Goal: Task Accomplishment & Management: Complete application form

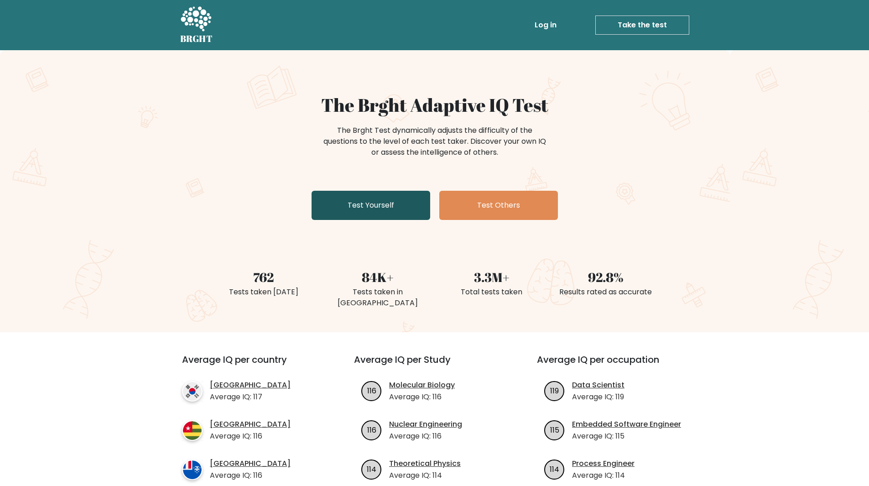
click at [372, 199] on link "Test Yourself" at bounding box center [370, 205] width 119 height 29
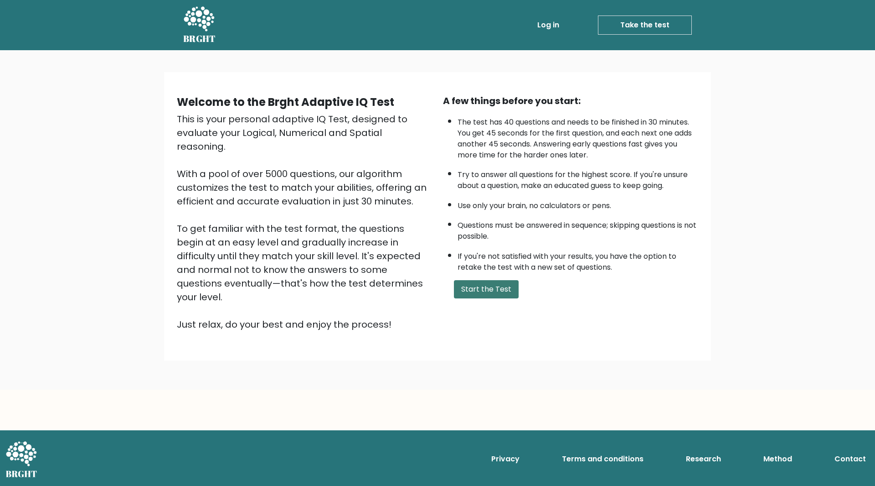
click at [504, 288] on button "Start the Test" at bounding box center [486, 289] width 65 height 18
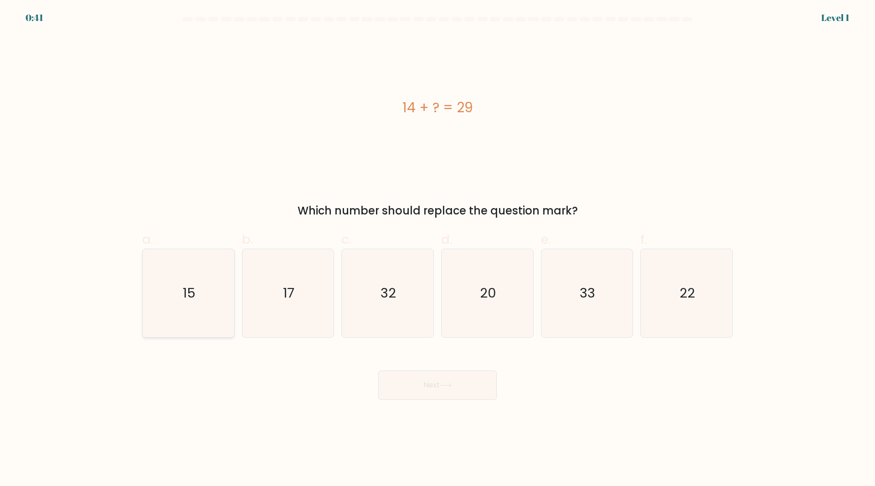
click at [205, 309] on icon "15" at bounding box center [189, 293] width 88 height 88
click at [438, 249] on input "a. 15" at bounding box center [438, 246] width 0 height 6
radio input "true"
click at [427, 391] on button "Next" at bounding box center [437, 384] width 119 height 29
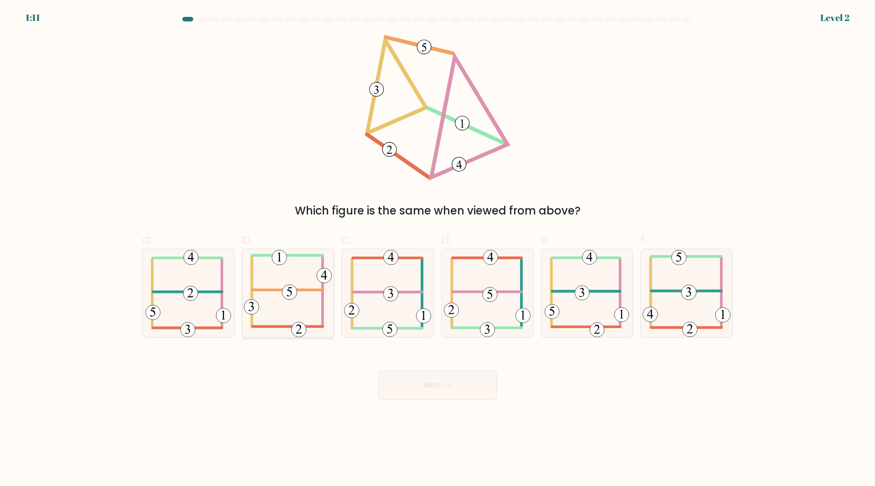
click at [254, 274] on icon at bounding box center [288, 293] width 88 height 88
click at [438, 249] on input "b." at bounding box center [438, 246] width 0 height 6
radio input "true"
click at [420, 377] on button "Next" at bounding box center [437, 384] width 119 height 29
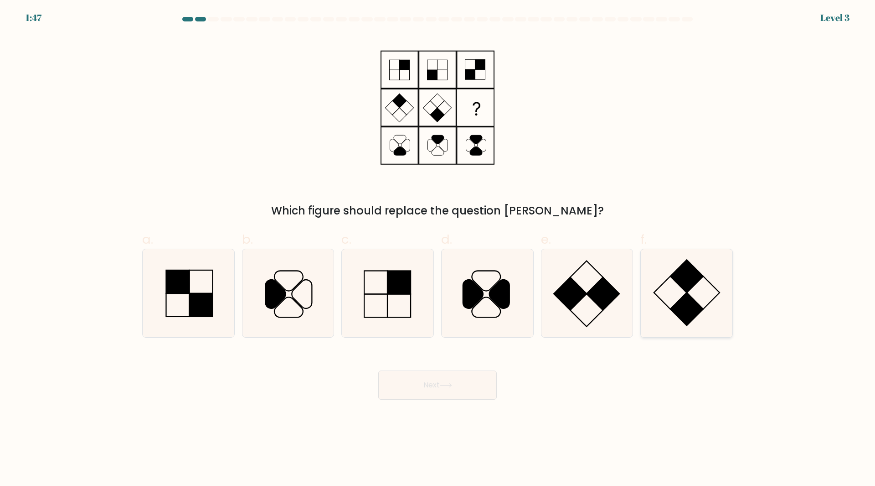
drag, startPoint x: 706, startPoint y: 286, endPoint x: 718, endPoint y: 292, distance: 13.7
click at [708, 301] on icon at bounding box center [687, 293] width 88 height 88
click at [438, 249] on input "f." at bounding box center [438, 246] width 0 height 6
radio input "true"
click at [714, 289] on icon at bounding box center [686, 292] width 87 height 87
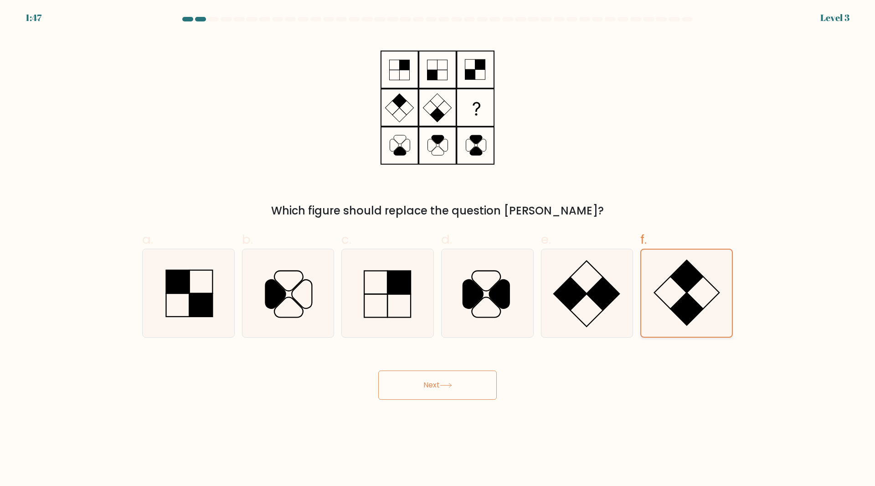
click at [438, 249] on input "f." at bounding box center [438, 246] width 0 height 6
click at [451, 384] on icon at bounding box center [446, 385] width 12 height 5
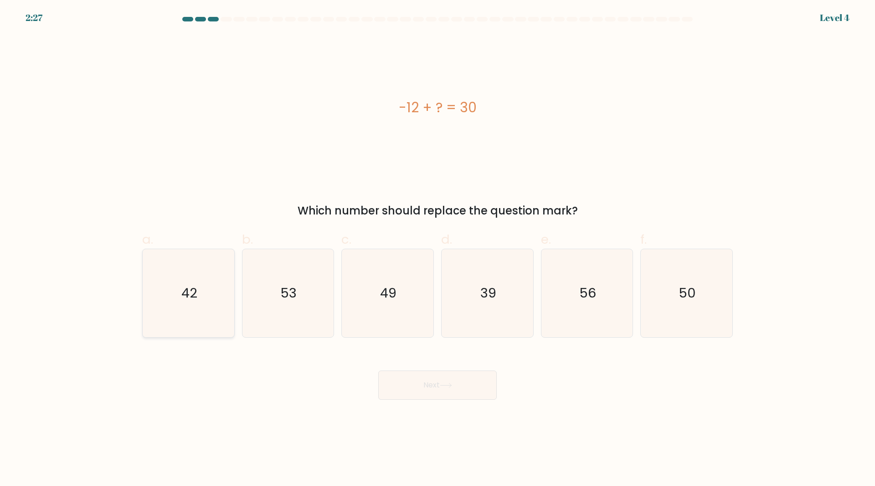
click at [208, 300] on icon "42" at bounding box center [189, 293] width 88 height 88
click at [438, 249] on input "a. 42" at bounding box center [438, 246] width 0 height 6
radio input "true"
click at [443, 377] on button "Next" at bounding box center [437, 384] width 119 height 29
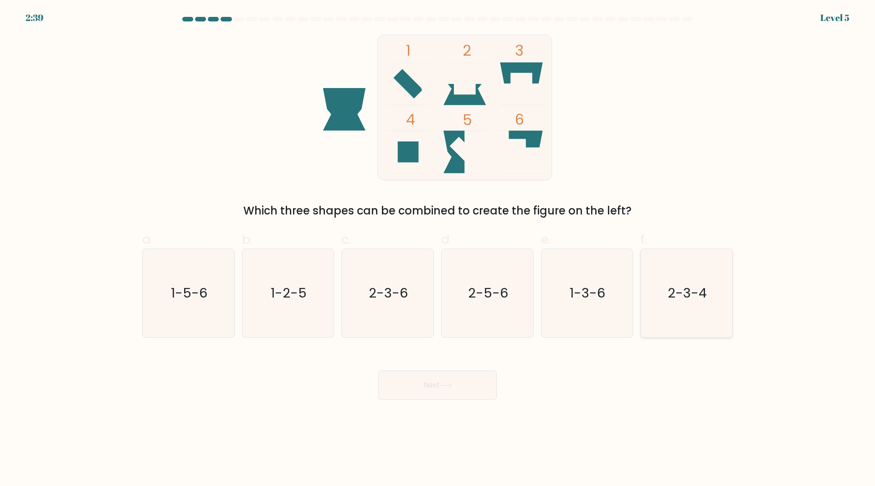
drag, startPoint x: 680, startPoint y: 304, endPoint x: 653, endPoint y: 308, distance: 27.2
click at [681, 304] on icon "2-3-4" at bounding box center [687, 293] width 88 height 88
click at [736, 315] on form at bounding box center [437, 208] width 875 height 383
click at [717, 315] on icon "2-3-4" at bounding box center [687, 293] width 88 height 88
click at [438, 249] on input "f. 2-3-4" at bounding box center [438, 246] width 0 height 6
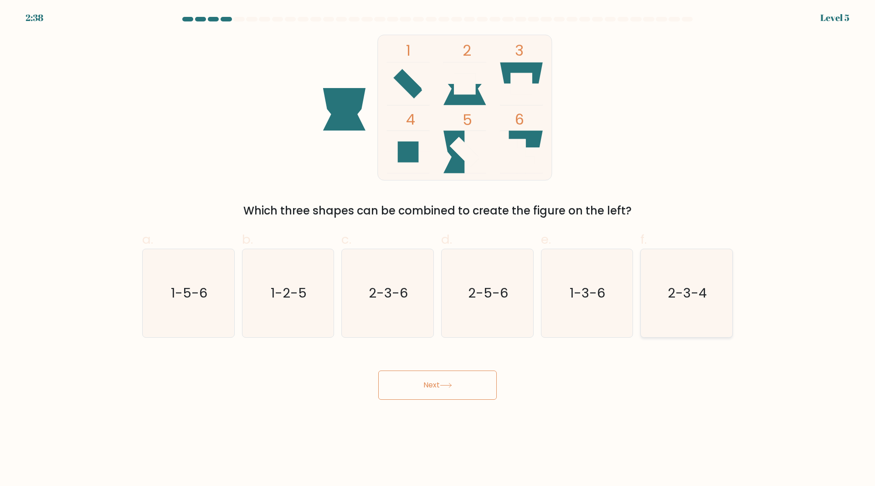
radio input "true"
click at [461, 387] on button "Next" at bounding box center [437, 384] width 119 height 29
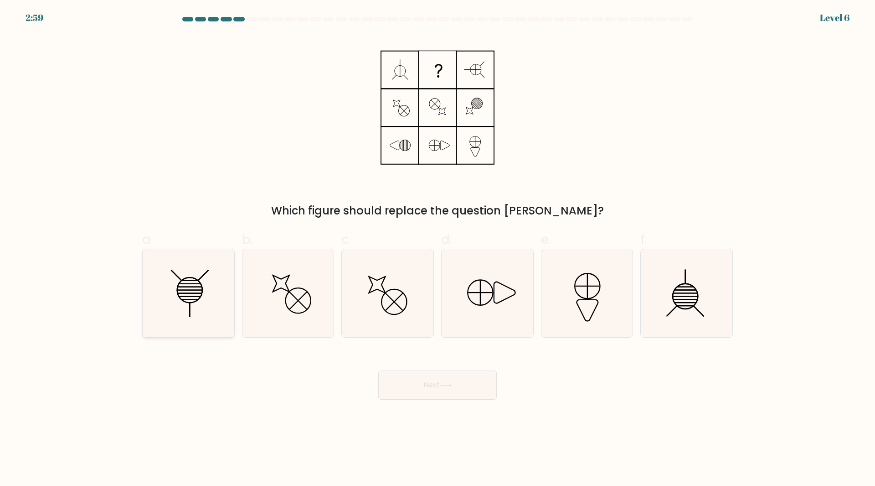
click at [214, 306] on icon at bounding box center [189, 293] width 88 height 88
click at [438, 249] on input "a." at bounding box center [438, 246] width 0 height 6
radio input "true"
click at [418, 382] on button "Next" at bounding box center [437, 384] width 119 height 29
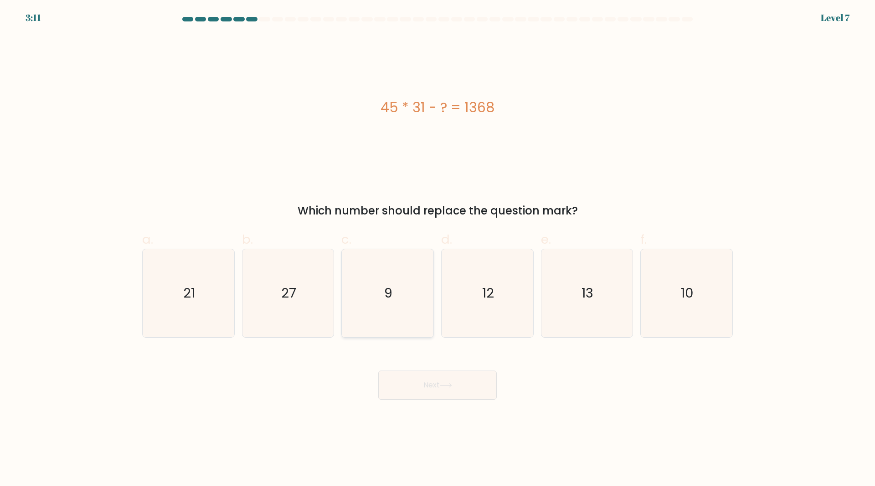
drag, startPoint x: 298, startPoint y: 301, endPoint x: 360, endPoint y: 332, distance: 69.1
click at [299, 302] on icon "27" at bounding box center [288, 293] width 88 height 88
click at [438, 249] on input "b. 27" at bounding box center [438, 246] width 0 height 6
radio input "true"
click at [423, 375] on button "Next" at bounding box center [437, 384] width 119 height 29
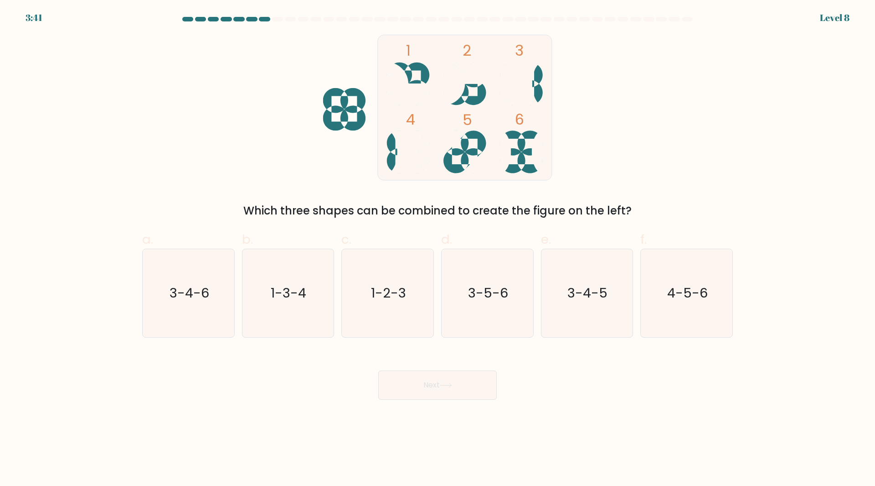
drag, startPoint x: 213, startPoint y: 321, endPoint x: 460, endPoint y: 371, distance: 252.2
click at [212, 320] on icon "3-4-6" at bounding box center [189, 293] width 88 height 88
click at [438, 249] on input "a. 3-4-6" at bounding box center [438, 246] width 0 height 6
radio input "true"
click at [466, 384] on button "Next" at bounding box center [437, 384] width 119 height 29
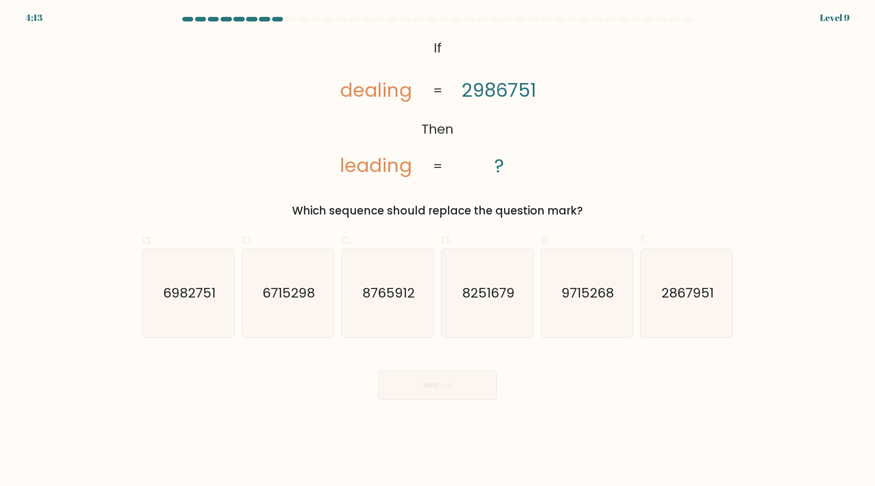
drag, startPoint x: 435, startPoint y: 403, endPoint x: 439, endPoint y: 398, distance: 6.1
click at [435, 402] on body "4:13 Level 9 If" at bounding box center [437, 243] width 875 height 486
click at [442, 391] on button "Next" at bounding box center [437, 384] width 119 height 29
drag, startPoint x: 212, startPoint y: 282, endPoint x: 255, endPoint y: 294, distance: 45.3
click at [212, 282] on icon "6982751" at bounding box center [189, 293] width 88 height 88
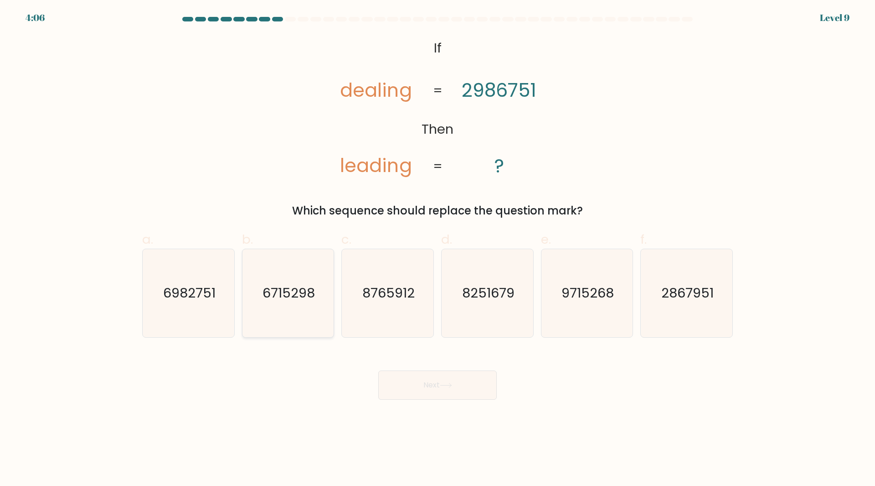
click at [438, 249] on input "a. 6982751" at bounding box center [438, 246] width 0 height 6
radio input "true"
click at [264, 295] on text "6715298" at bounding box center [289, 293] width 52 height 18
click at [438, 249] on input "b. 6715298" at bounding box center [438, 246] width 0 height 6
radio input "true"
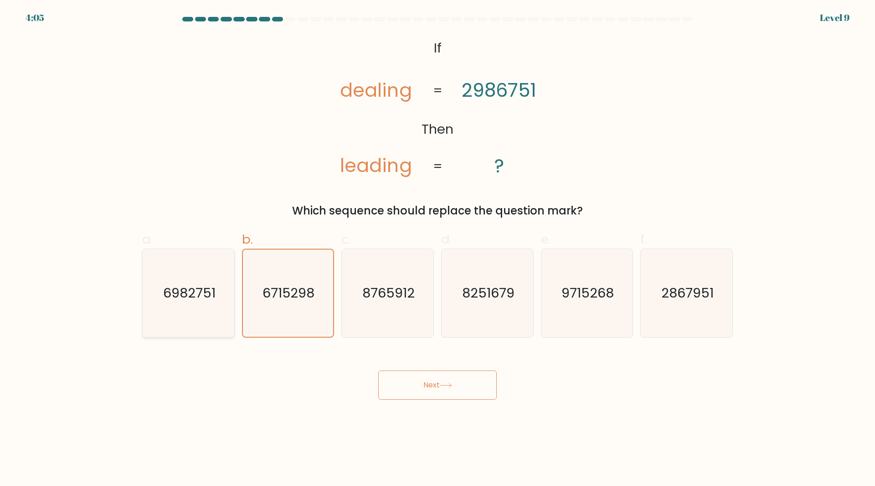
click at [212, 296] on text "6982751" at bounding box center [189, 293] width 52 height 18
click at [438, 249] on input "a. 6982751" at bounding box center [438, 246] width 0 height 6
radio input "true"
click at [497, 317] on icon "8251679" at bounding box center [488, 293] width 88 height 88
click at [438, 249] on input "d. 8251679" at bounding box center [438, 246] width 0 height 6
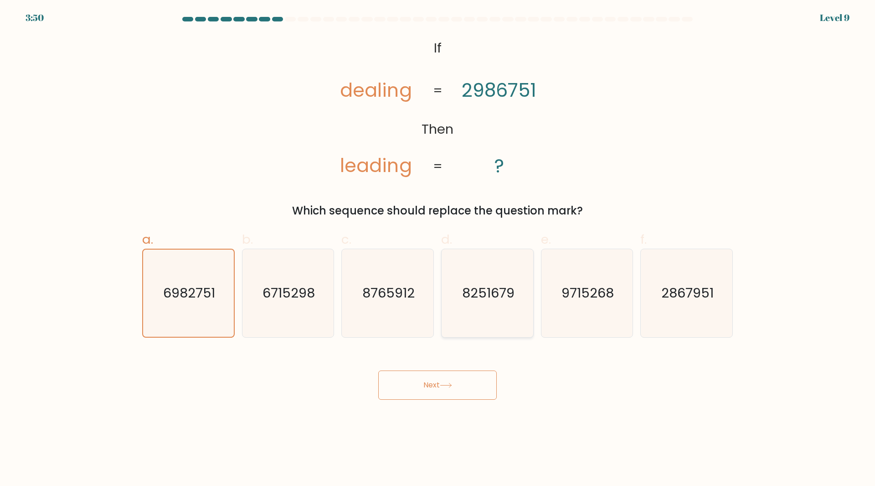
radio input "true"
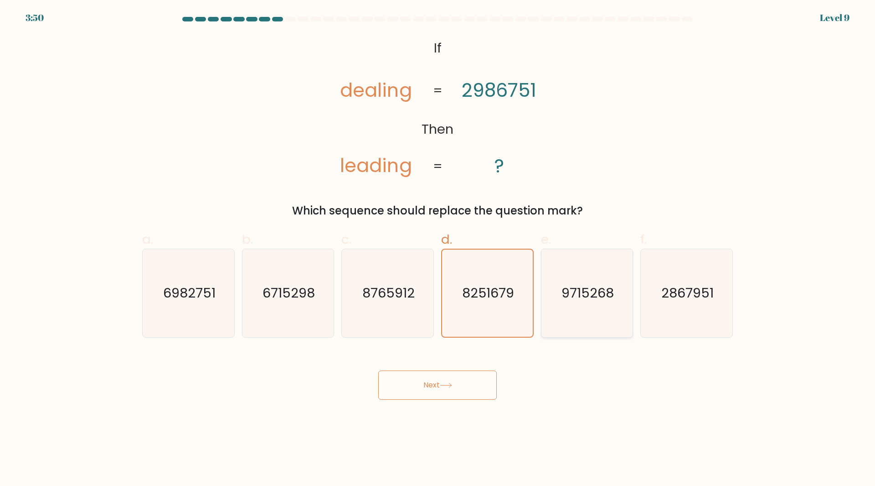
click at [616, 311] on icon "9715268" at bounding box center [587, 293] width 88 height 88
click at [438, 249] on input "e. 9715268" at bounding box center [438, 246] width 0 height 6
radio input "true"
click at [308, 310] on icon "6715298" at bounding box center [288, 293] width 88 height 88
click at [438, 249] on input "b. 6715298" at bounding box center [438, 246] width 0 height 6
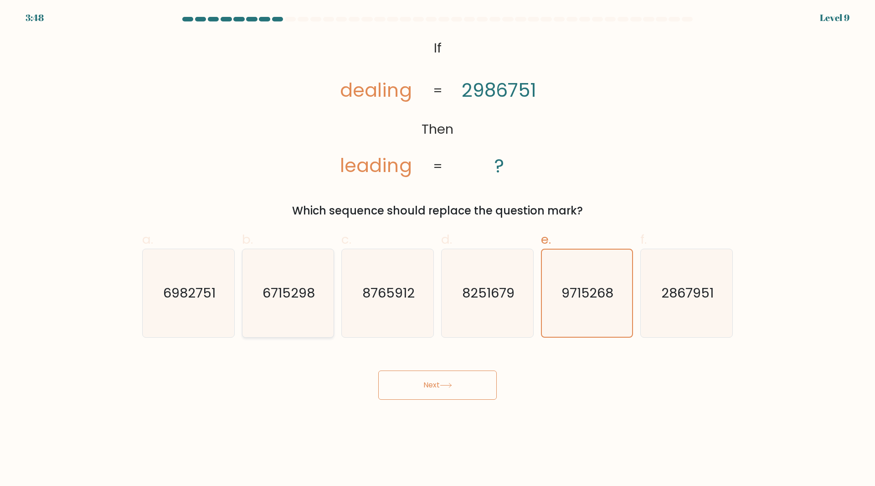
radio input "true"
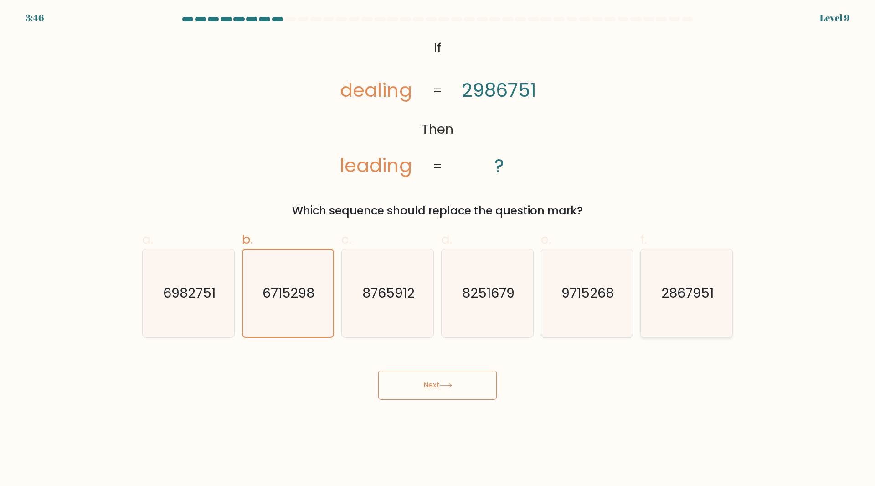
click at [673, 318] on icon "2867951" at bounding box center [687, 293] width 88 height 88
click at [438, 249] on input "f. 2867951" at bounding box center [438, 246] width 0 height 6
radio input "true"
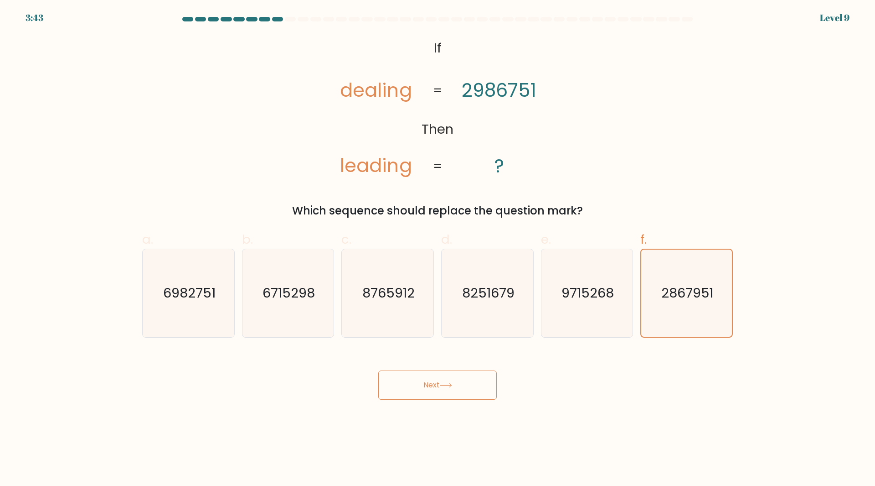
click at [474, 383] on button "Next" at bounding box center [437, 384] width 119 height 29
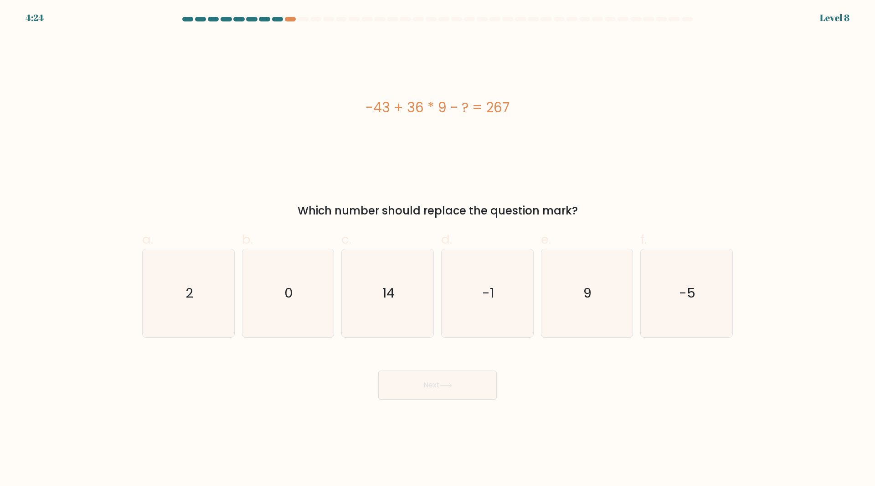
click at [407, 112] on div "-43 + 36 * 9 - ? = 267" at bounding box center [437, 107] width 591 height 21
click at [400, 110] on div "-43 + 36 * 9 - ? = 267" at bounding box center [437, 107] width 591 height 21
drag, startPoint x: 367, startPoint y: 106, endPoint x: 507, endPoint y: 112, distance: 140.1
click at [507, 112] on div "-43 + 36 * 9 - ? = 267" at bounding box center [437, 107] width 591 height 21
copy div "-43 + 36 * 9 - ? = 267"
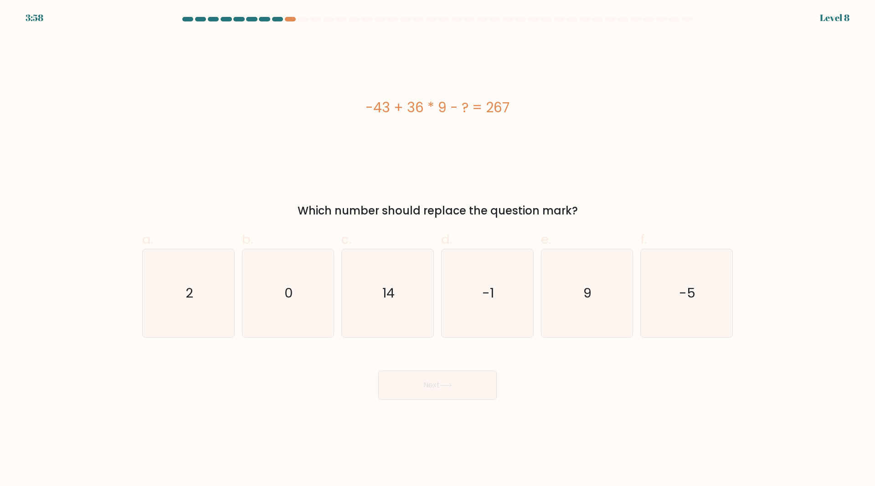
click at [562, 106] on div "-43 + 36 * 9 - ? = 267" at bounding box center [437, 107] width 591 height 21
click at [388, 280] on icon "14" at bounding box center [388, 293] width 88 height 88
click at [438, 249] on input "c. 14" at bounding box center [438, 246] width 0 height 6
radio input "true"
click at [410, 386] on button "Next" at bounding box center [437, 384] width 119 height 29
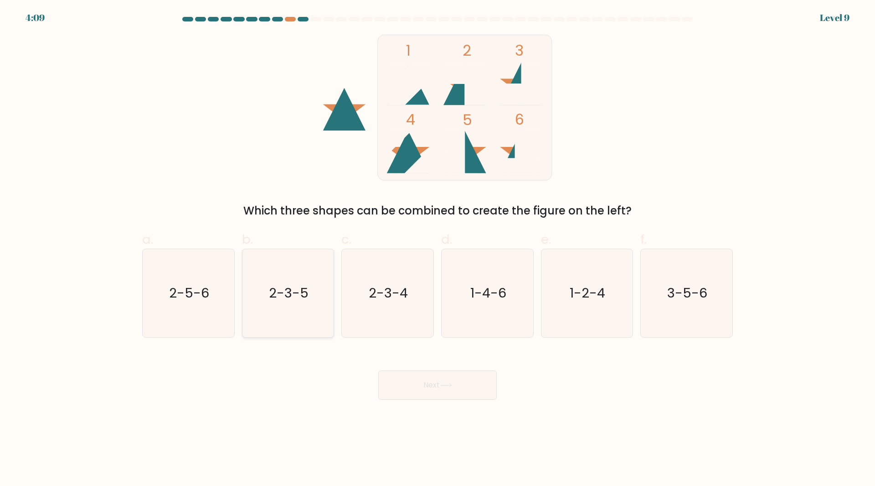
drag, startPoint x: 296, startPoint y: 298, endPoint x: 322, endPoint y: 306, distance: 27.7
click at [295, 298] on text "2-3-5" at bounding box center [289, 293] width 40 height 18
click at [438, 249] on input "b. 2-3-5" at bounding box center [438, 246] width 0 height 6
radio input "true"
click at [445, 380] on button "Next" at bounding box center [437, 384] width 119 height 29
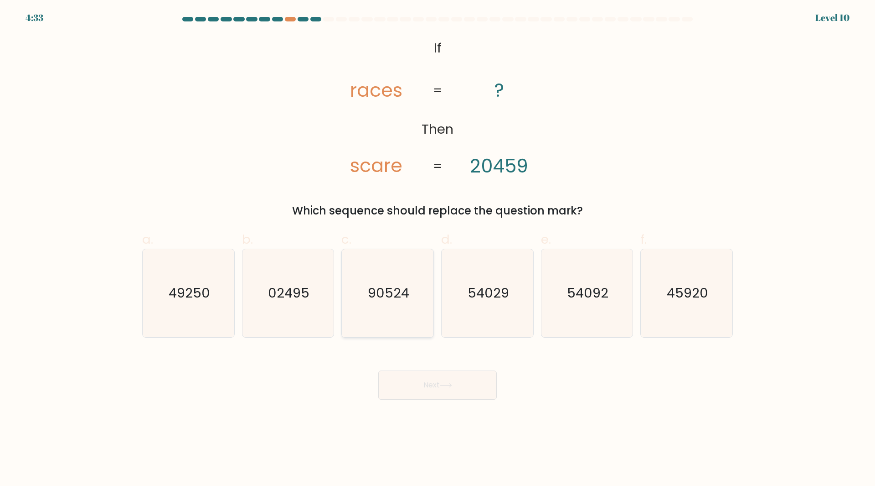
click at [388, 283] on icon "90524" at bounding box center [388, 293] width 88 height 88
click at [438, 249] on input "c. 90524" at bounding box center [438, 246] width 0 height 6
radio input "true"
click at [290, 19] on div at bounding box center [290, 19] width 11 height 5
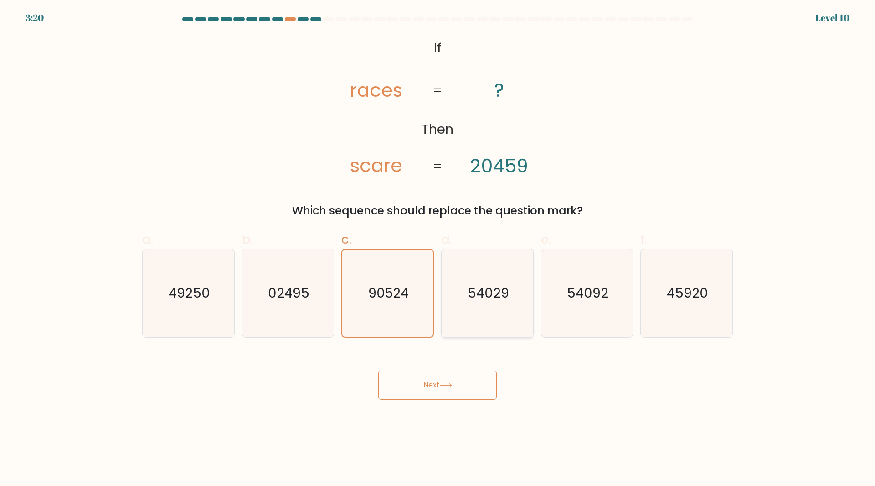
click at [486, 323] on icon "54029" at bounding box center [488, 293] width 88 height 88
click at [438, 249] on input "d. 54029" at bounding box center [438, 246] width 0 height 6
radio input "true"
click at [423, 311] on icon "90524" at bounding box center [388, 293] width 88 height 88
click at [438, 249] on input "c. 90524" at bounding box center [438, 246] width 0 height 6
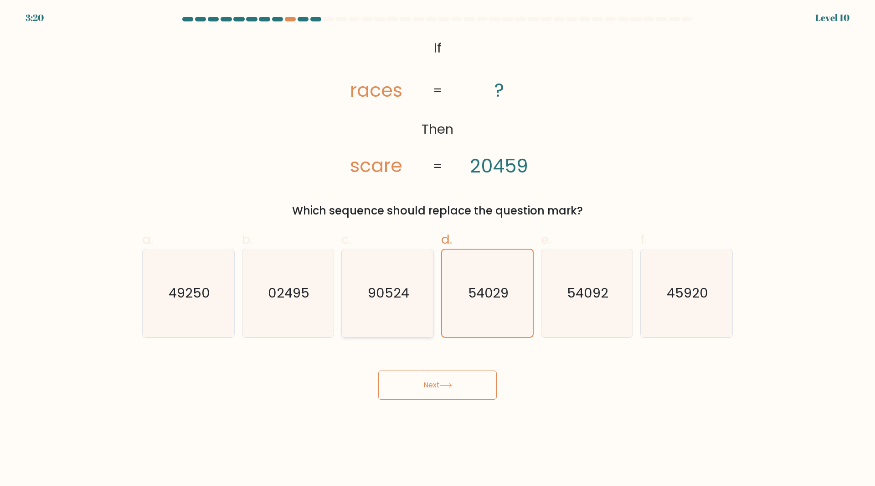
radio input "true"
click at [475, 310] on icon "54029" at bounding box center [488, 293] width 88 height 88
click at [438, 249] on input "d. 54029" at bounding box center [438, 246] width 0 height 6
radio input "true"
click at [368, 291] on icon "90524" at bounding box center [388, 293] width 88 height 88
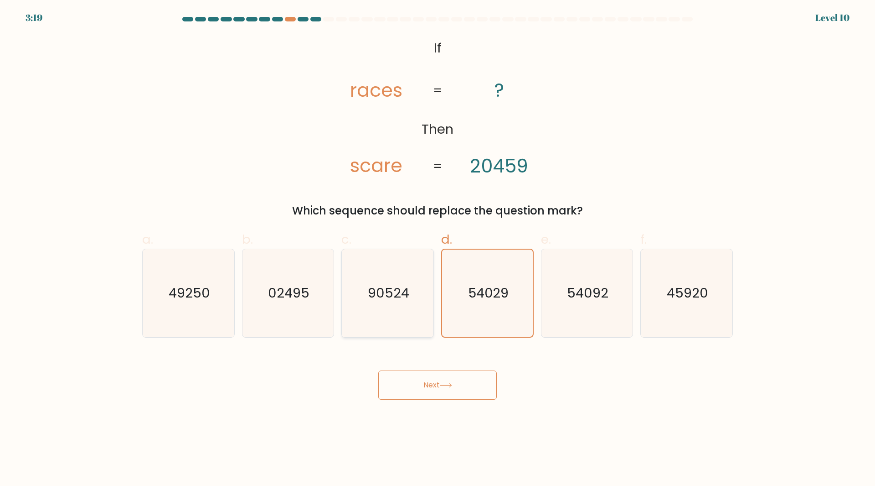
click at [438, 249] on input "c. 90524" at bounding box center [438, 246] width 0 height 6
radio input "true"
click at [479, 295] on text "54029" at bounding box center [488, 293] width 41 height 18
click at [438, 249] on input "d. 54029" at bounding box center [438, 246] width 0 height 6
radio input "true"
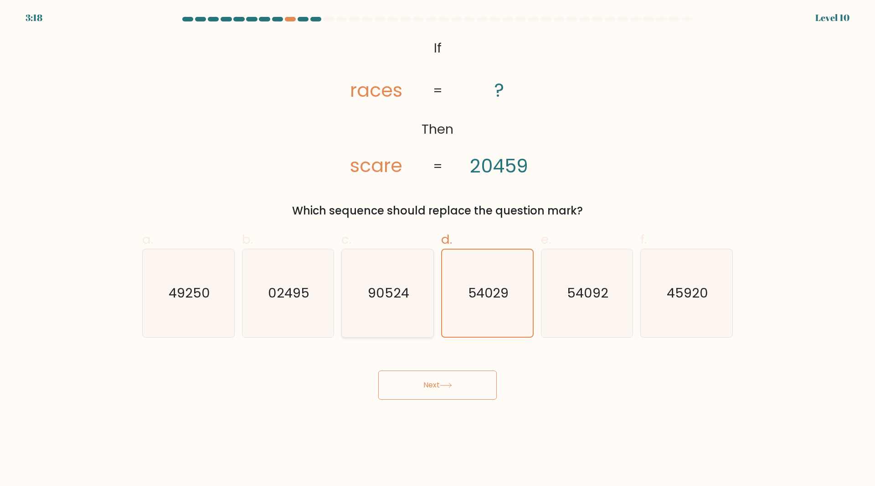
click at [397, 291] on text "90524" at bounding box center [388, 293] width 41 height 18
click at [438, 249] on input "c. 90524" at bounding box center [438, 246] width 0 height 6
radio input "true"
drag, startPoint x: 498, startPoint y: 296, endPoint x: 436, endPoint y: 291, distance: 61.8
click at [496, 296] on text "54029" at bounding box center [488, 293] width 41 height 18
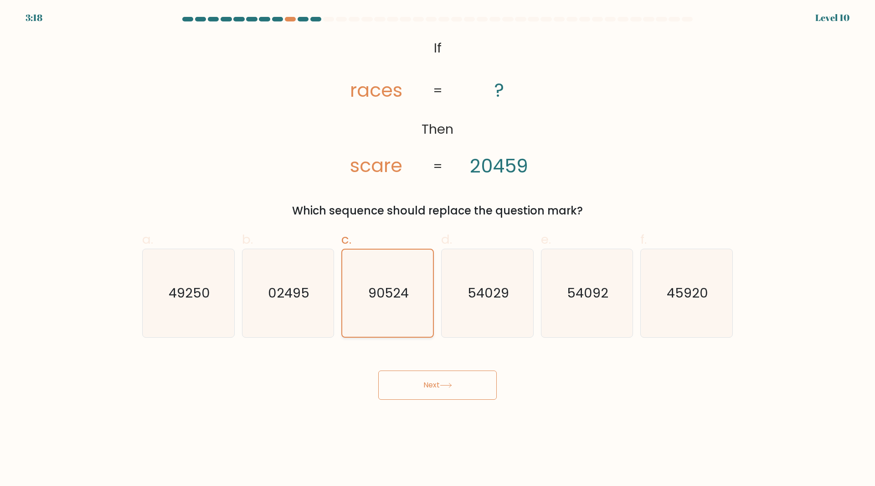
click at [382, 284] on text "90524" at bounding box center [388, 293] width 41 height 18
click at [438, 249] on input "c. 90524" at bounding box center [438, 246] width 0 height 6
click at [473, 290] on text "54029" at bounding box center [488, 293] width 41 height 18
click at [459, 248] on div "54029" at bounding box center [487, 292] width 93 height 89
click at [438, 248] on input "d. 54029" at bounding box center [438, 246] width 0 height 6
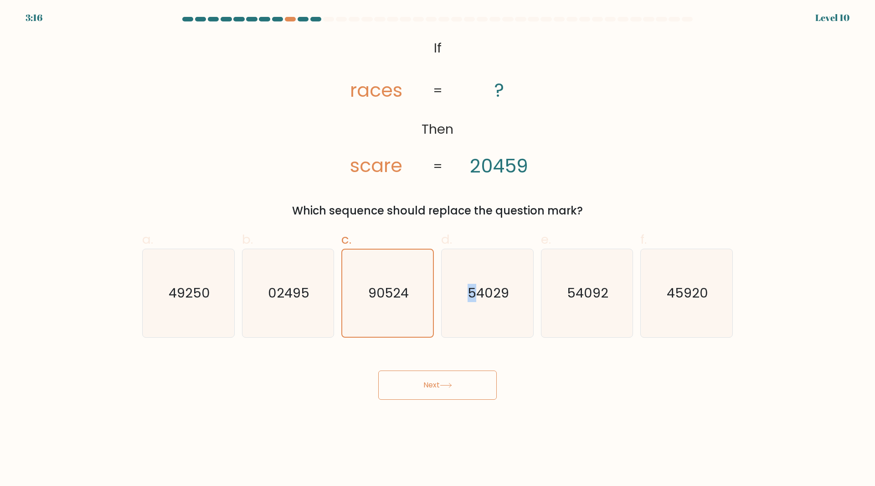
radio input "true"
click at [480, 188] on div "@import url('https://fonts.googleapis.com/css?family=Abril+Fatface:400,100,100i…" at bounding box center [438, 127] width 602 height 184
click at [452, 384] on icon at bounding box center [446, 385] width 12 height 5
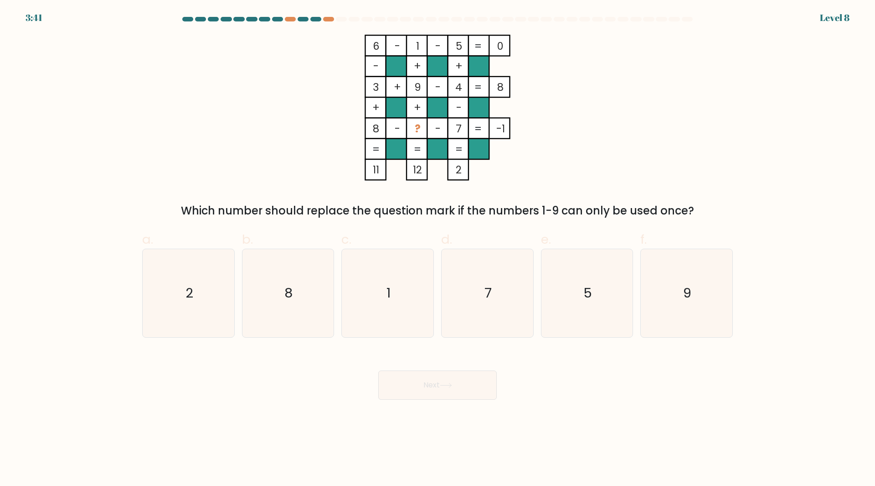
click at [691, 22] on div at bounding box center [438, 21] width 602 height 8
click at [181, 307] on icon "2" at bounding box center [189, 293] width 88 height 88
click at [438, 249] on input "a. 2" at bounding box center [438, 246] width 0 height 6
radio input "true"
click at [434, 387] on button "Next" at bounding box center [437, 384] width 119 height 29
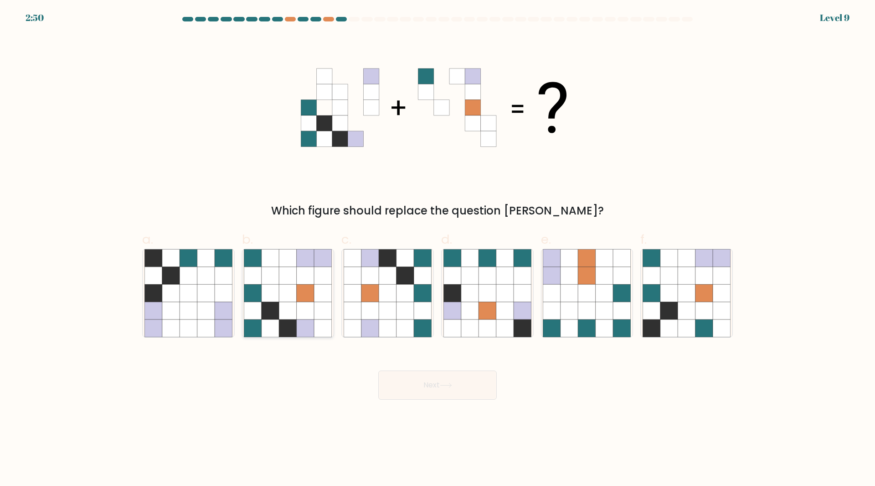
click at [281, 301] on icon at bounding box center [288, 293] width 88 height 88
click at [438, 249] on input "b." at bounding box center [438, 246] width 0 height 6
radio input "true"
click at [437, 372] on button "Next" at bounding box center [437, 384] width 119 height 29
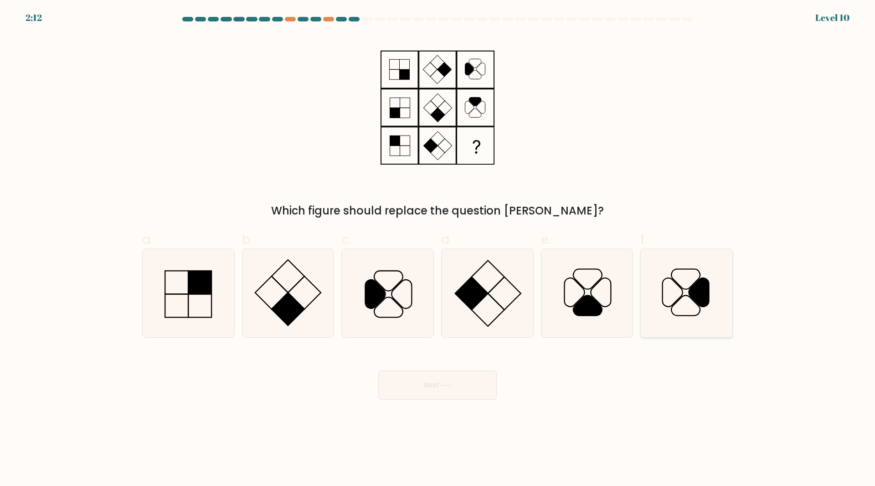
click at [701, 308] on icon at bounding box center [687, 293] width 88 height 88
click at [438, 249] on input "f." at bounding box center [438, 246] width 0 height 6
radio input "true"
click at [471, 386] on button "Next" at bounding box center [437, 384] width 119 height 29
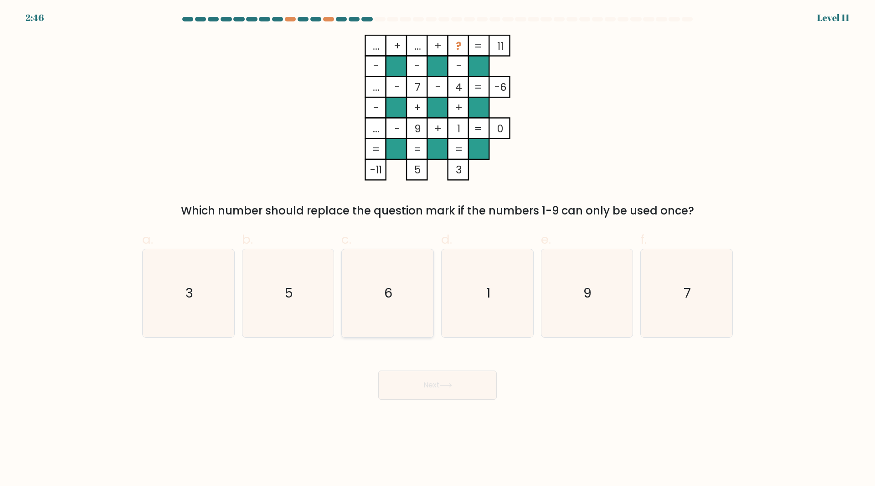
click at [425, 292] on icon "6" at bounding box center [388, 293] width 88 height 88
click at [438, 249] on input "c. 6" at bounding box center [438, 246] width 0 height 6
radio input "true"
click at [425, 292] on icon "6" at bounding box center [387, 292] width 87 height 87
click at [438, 249] on input "c. 6" at bounding box center [438, 246] width 0 height 6
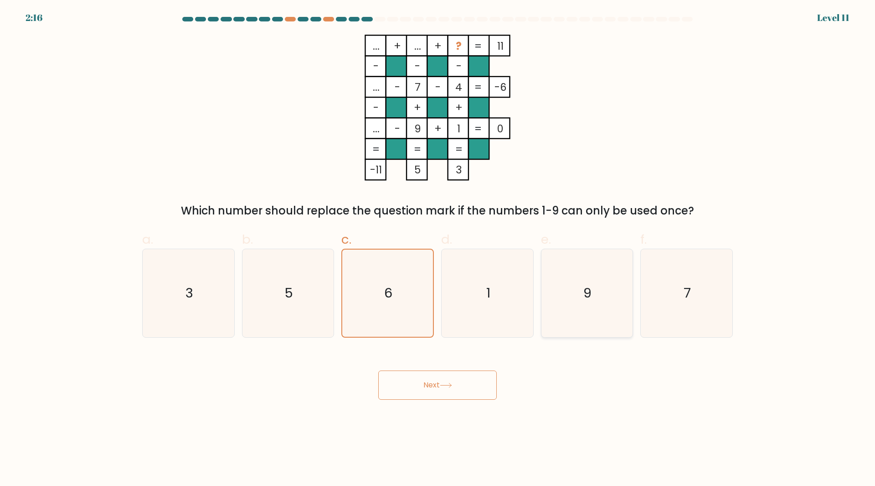
click at [572, 301] on icon "9" at bounding box center [587, 293] width 88 height 88
click at [438, 249] on input "e. 9" at bounding box center [438, 246] width 0 height 6
radio input "true"
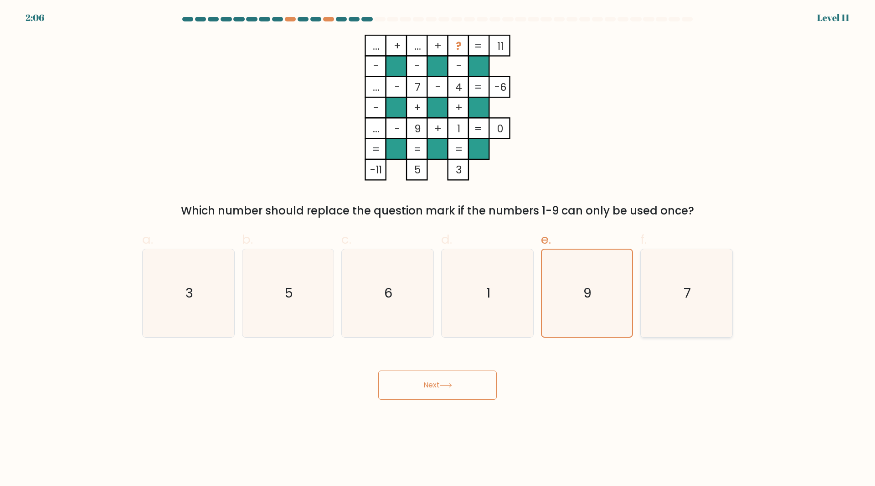
click at [673, 303] on icon "7" at bounding box center [687, 293] width 88 height 88
click at [438, 249] on input "f. 7" at bounding box center [438, 246] width 0 height 6
radio input "true"
click at [276, 273] on icon "5" at bounding box center [288, 293] width 88 height 88
click at [438, 249] on input "b. 5" at bounding box center [438, 246] width 0 height 6
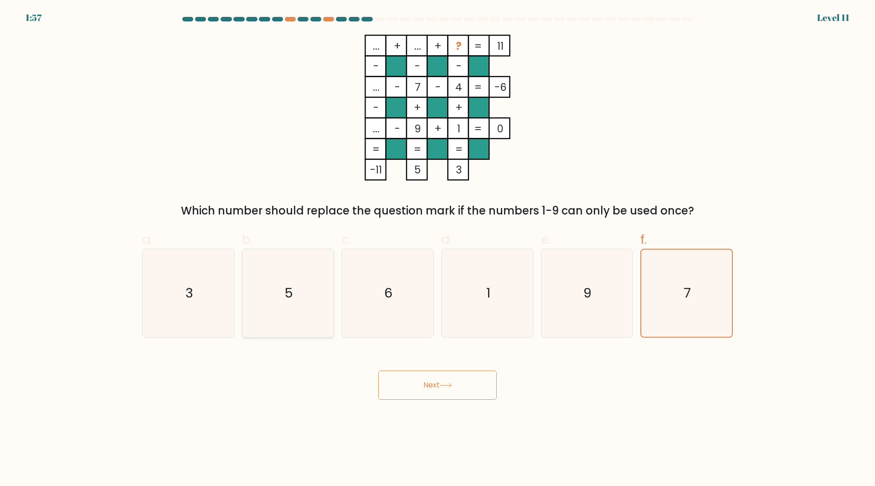
radio input "true"
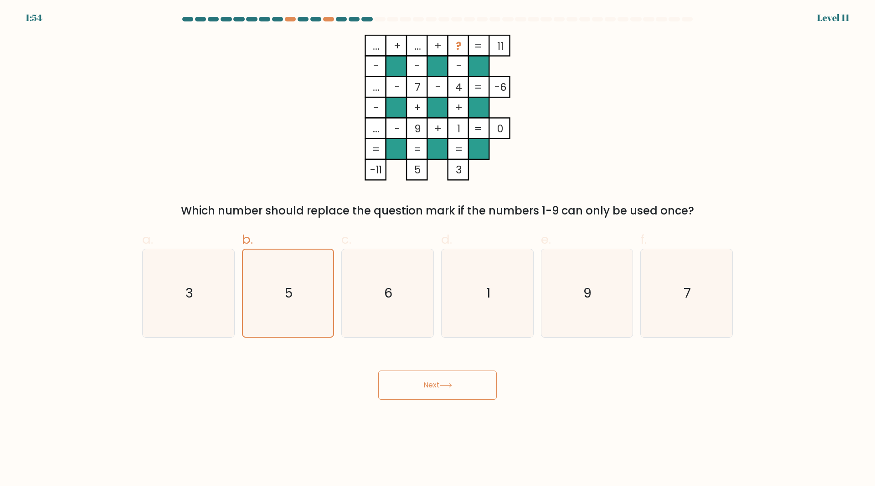
click at [456, 385] on button "Next" at bounding box center [437, 384] width 119 height 29
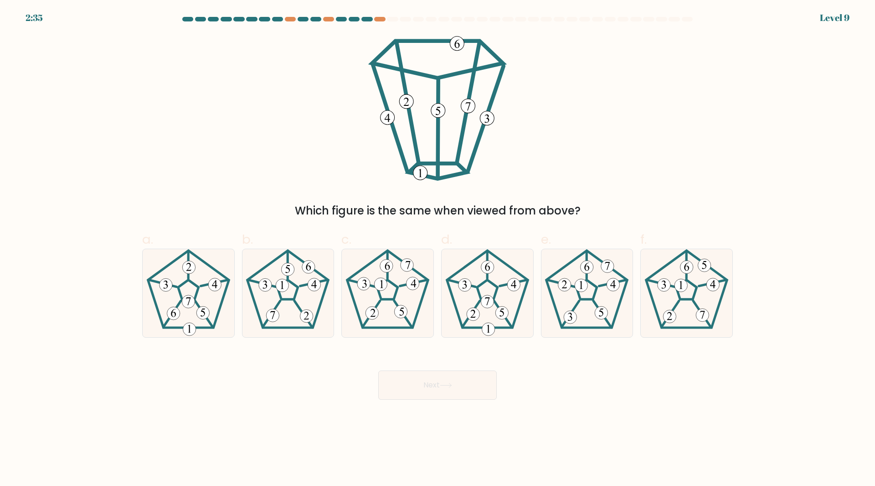
click at [685, 18] on div at bounding box center [687, 19] width 11 height 5
click at [474, 280] on icon at bounding box center [488, 293] width 88 height 88
click at [438, 249] on input "d." at bounding box center [438, 246] width 0 height 6
radio input "true"
click at [588, 286] on 552 at bounding box center [581, 285] width 13 height 13
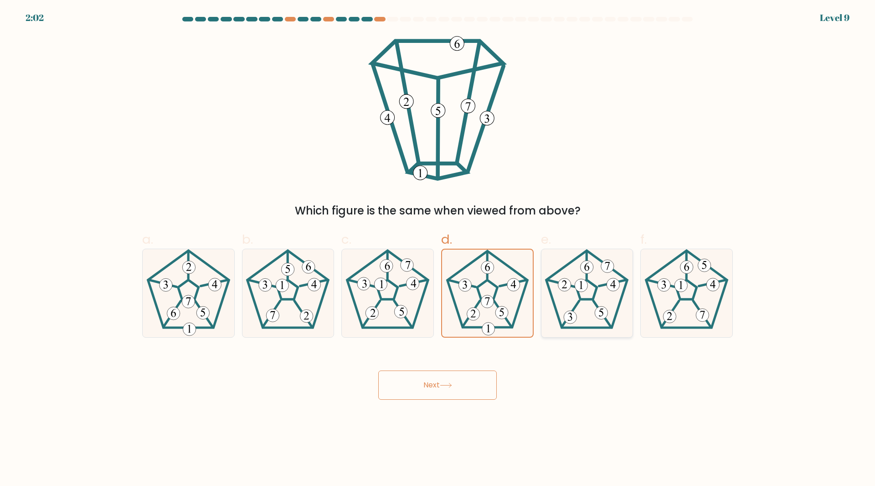
click at [438, 249] on input "e." at bounding box center [438, 246] width 0 height 6
radio input "true"
click at [430, 382] on button "Next" at bounding box center [437, 384] width 119 height 29
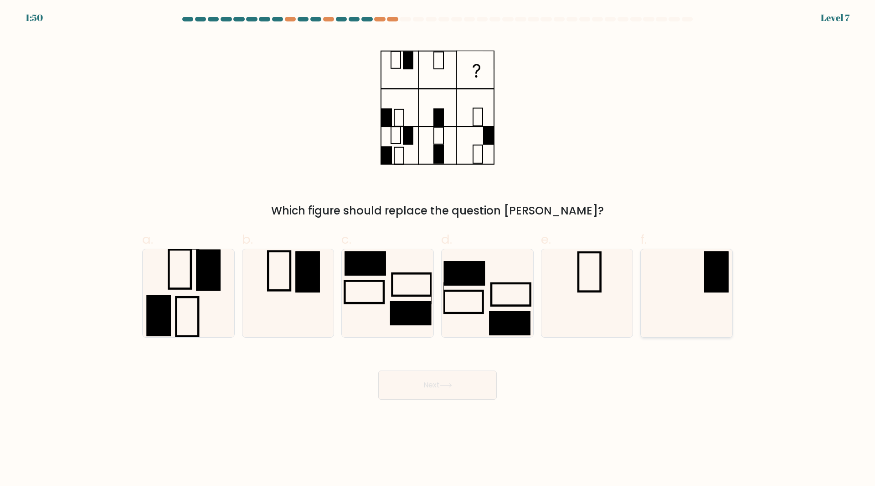
click at [723, 304] on icon at bounding box center [687, 293] width 88 height 88
click at [438, 249] on input "f." at bounding box center [438, 246] width 0 height 6
radio input "true"
click at [462, 383] on button "Next" at bounding box center [437, 384] width 119 height 29
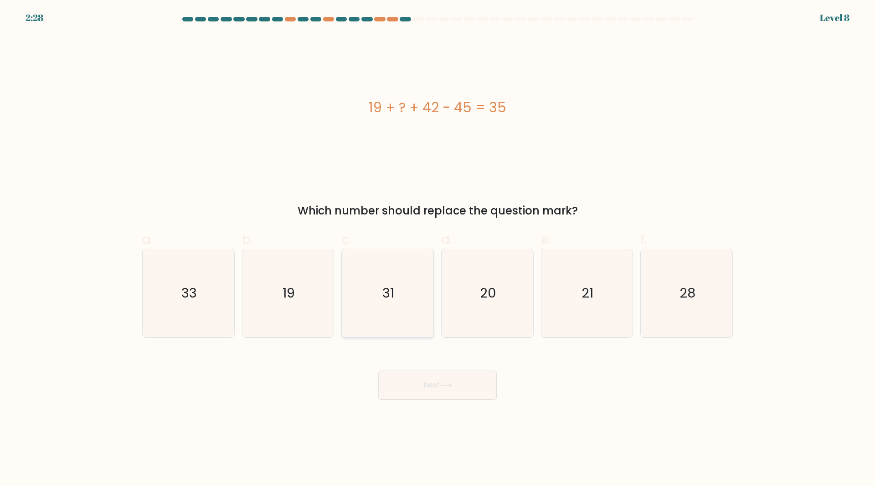
click at [400, 312] on icon "31" at bounding box center [388, 293] width 88 height 88
click at [438, 249] on input "c. 31" at bounding box center [438, 246] width 0 height 6
radio input "true"
click at [472, 304] on icon "20" at bounding box center [488, 293] width 88 height 88
click at [438, 249] on input "d. 20" at bounding box center [438, 246] width 0 height 6
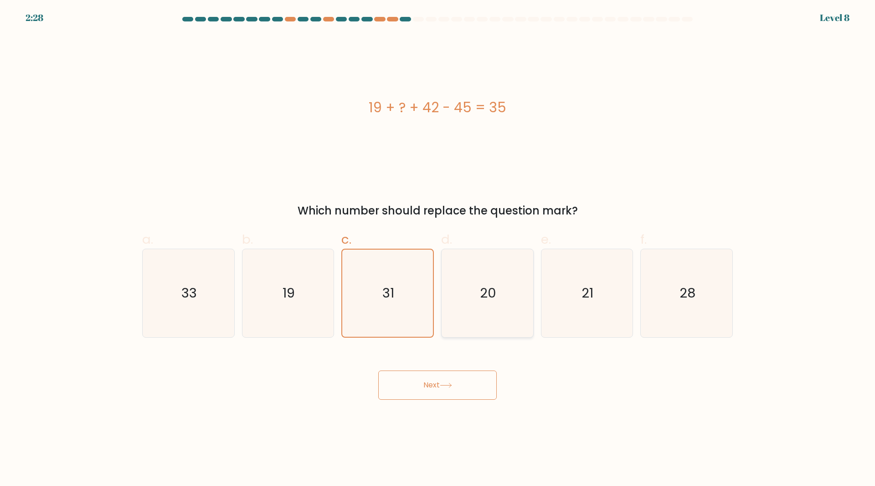
radio input "true"
drag, startPoint x: 558, startPoint y: 299, endPoint x: 568, endPoint y: 299, distance: 9.6
click at [560, 299] on icon "21" at bounding box center [587, 293] width 88 height 88
click at [438, 249] on input "e. 21" at bounding box center [438, 246] width 0 height 6
radio input "true"
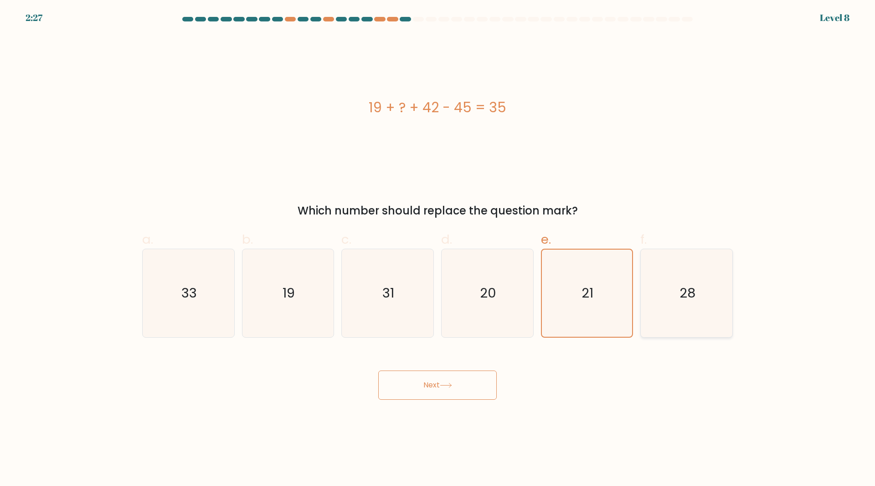
click at [698, 295] on icon "28" at bounding box center [687, 293] width 88 height 88
click at [438, 249] on input "f. 28" at bounding box center [438, 246] width 0 height 6
radio input "true"
click at [454, 287] on icon "20" at bounding box center [488, 293] width 88 height 88
click at [438, 249] on input "d. 20" at bounding box center [438, 246] width 0 height 6
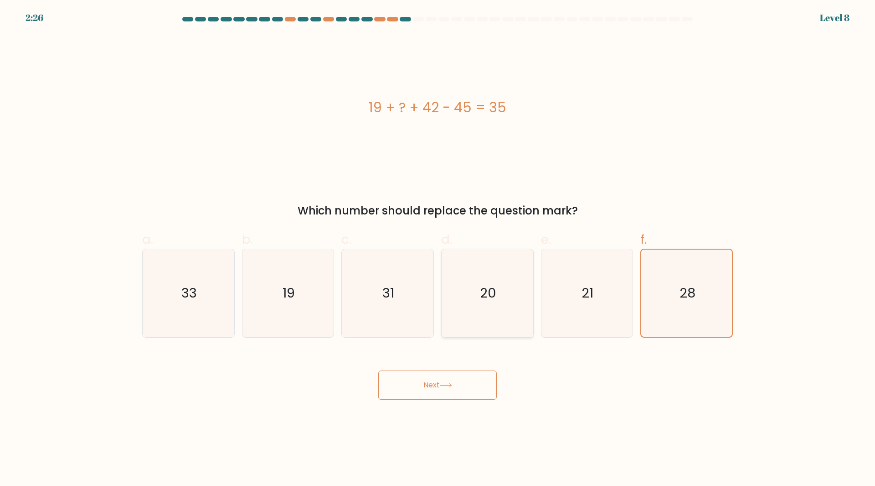
radio input "true"
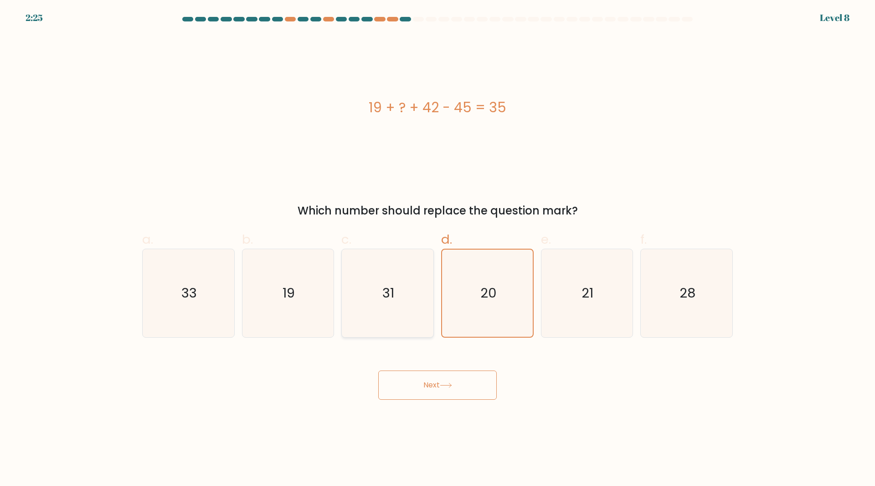
drag, startPoint x: 411, startPoint y: 284, endPoint x: 401, endPoint y: 281, distance: 10.7
click at [410, 284] on icon "31" at bounding box center [388, 293] width 88 height 88
click at [438, 249] on input "c. 31" at bounding box center [438, 246] width 0 height 6
radio input "true"
click at [290, 301] on text "19" at bounding box center [289, 293] width 12 height 18
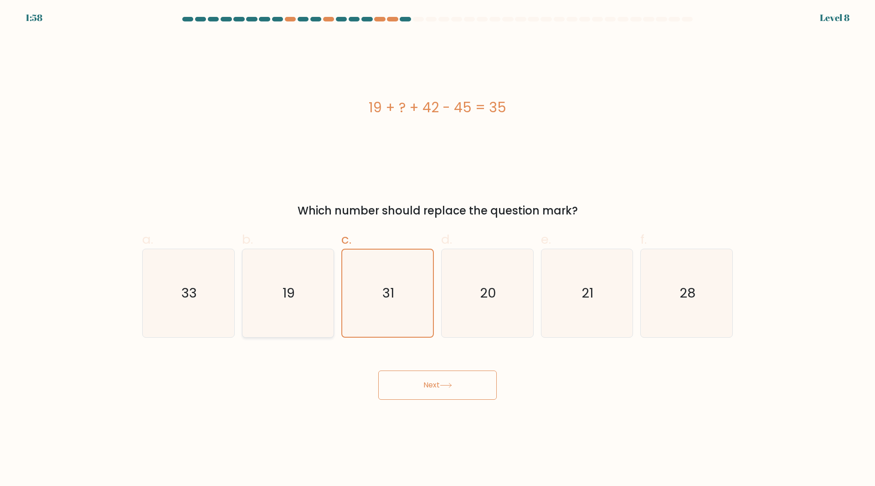
click at [438, 249] on input "b. 19" at bounding box center [438, 246] width 0 height 6
radio input "true"
click at [446, 406] on body "1:57 Level 8 a." at bounding box center [437, 243] width 875 height 486
click at [449, 396] on button "Next" at bounding box center [437, 384] width 119 height 29
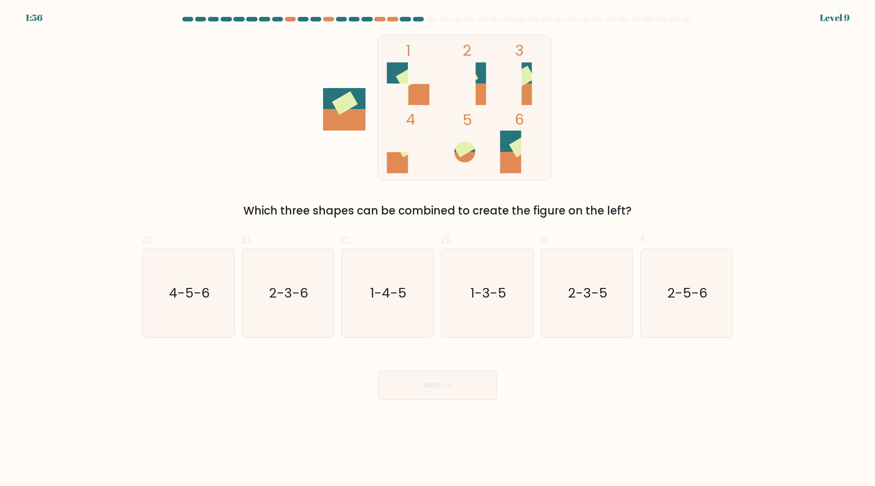
click at [455, 391] on button "Next" at bounding box center [437, 384] width 119 height 29
click at [672, 320] on icon "2-5-6" at bounding box center [687, 293] width 88 height 88
click at [438, 249] on input "f. 2-5-6" at bounding box center [438, 246] width 0 height 6
radio input "true"
click at [296, 300] on text "2-3-6" at bounding box center [288, 293] width 39 height 18
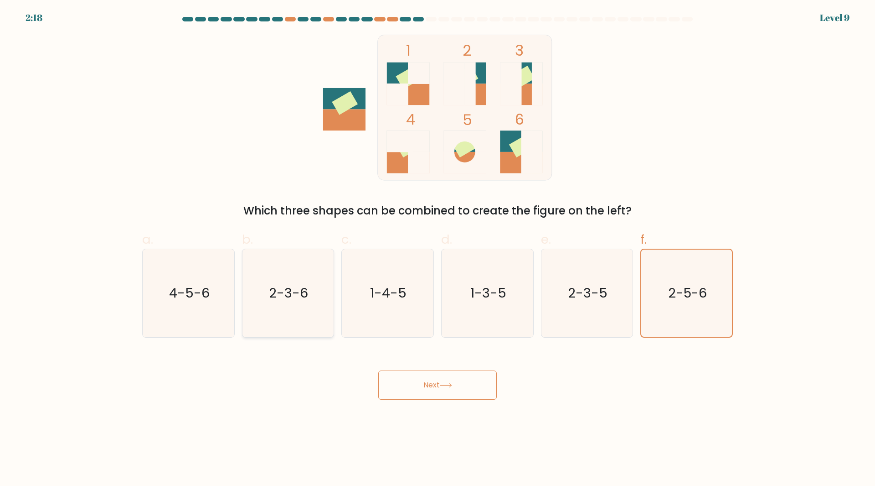
click at [438, 249] on input "b. 2-3-6" at bounding box center [438, 246] width 0 height 6
radio input "true"
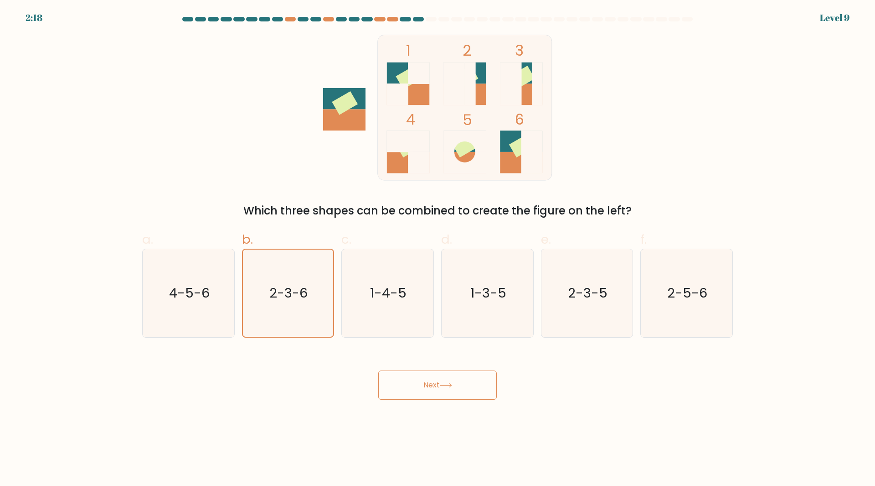
click at [476, 393] on button "Next" at bounding box center [437, 384] width 119 height 29
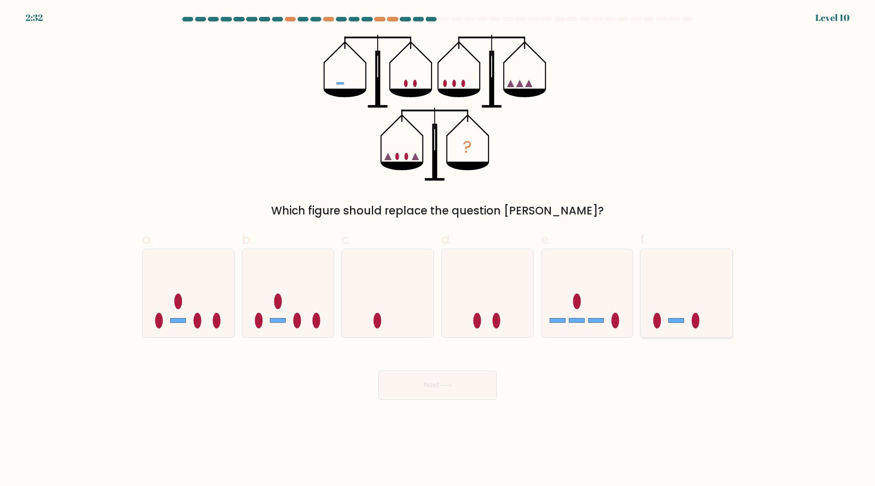
click at [707, 292] on icon at bounding box center [687, 293] width 92 height 76
click at [438, 249] on input "f." at bounding box center [438, 246] width 0 height 6
radio input "true"
click at [441, 387] on button "Next" at bounding box center [437, 384] width 119 height 29
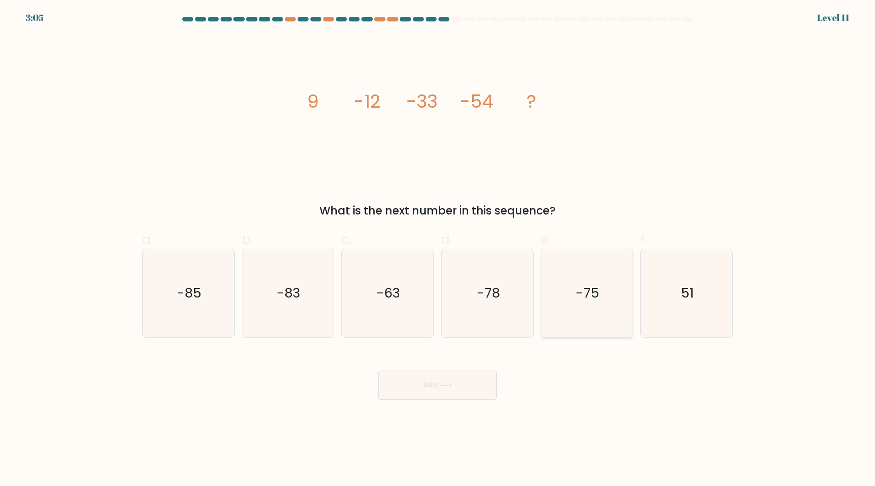
click at [601, 305] on icon "-75" at bounding box center [587, 293] width 88 height 88
click at [438, 249] on input "e. -75" at bounding box center [438, 246] width 0 height 6
radio input "true"
click at [467, 390] on button "Next" at bounding box center [437, 384] width 119 height 29
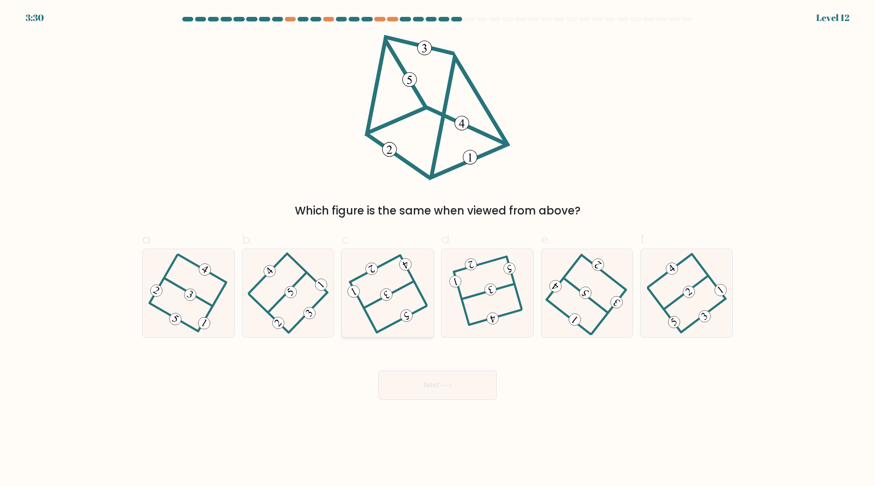
click at [376, 298] on icon at bounding box center [387, 293] width 71 height 70
click at [438, 249] on input "c." at bounding box center [438, 246] width 0 height 6
radio input "true"
click at [430, 380] on button "Next" at bounding box center [437, 384] width 119 height 29
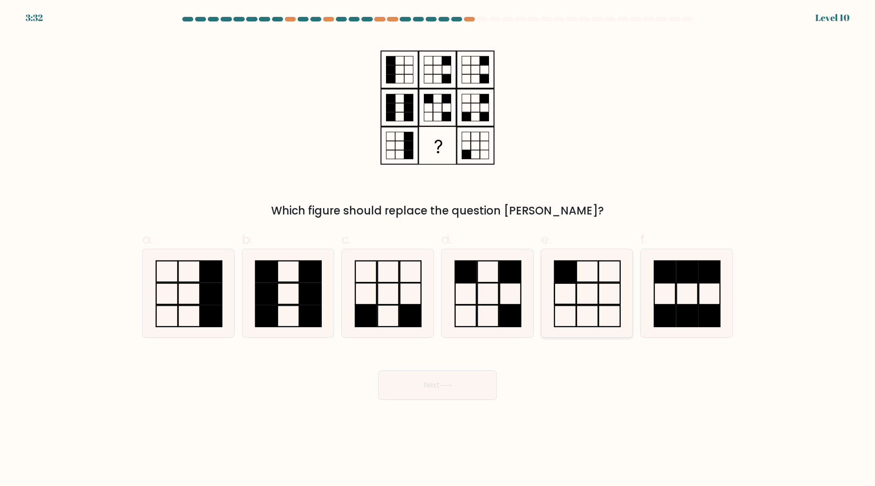
click at [561, 298] on icon at bounding box center [587, 293] width 88 height 88
click at [438, 249] on input "e." at bounding box center [438, 246] width 0 height 6
radio input "true"
click at [449, 383] on button "Next" at bounding box center [437, 384] width 119 height 29
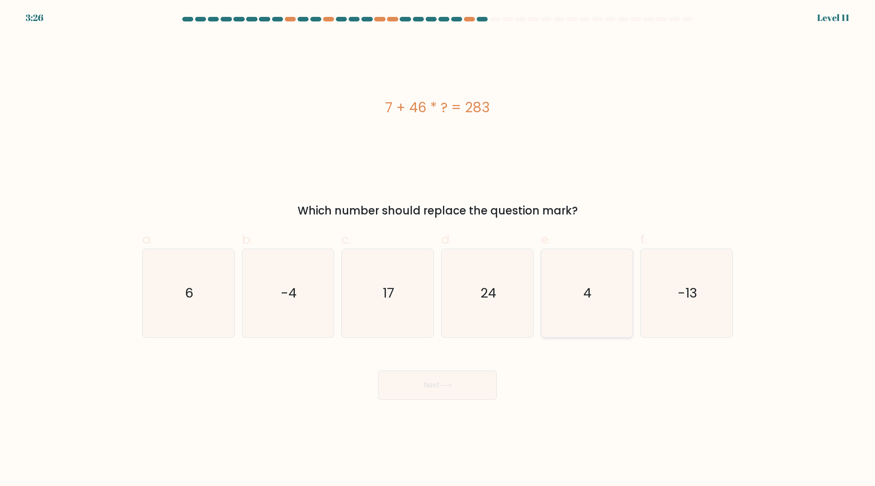
click at [569, 312] on icon "4" at bounding box center [587, 293] width 88 height 88
click at [438, 249] on input "e. 4" at bounding box center [438, 246] width 0 height 6
radio input "true"
click at [464, 390] on button "Next" at bounding box center [437, 384] width 119 height 29
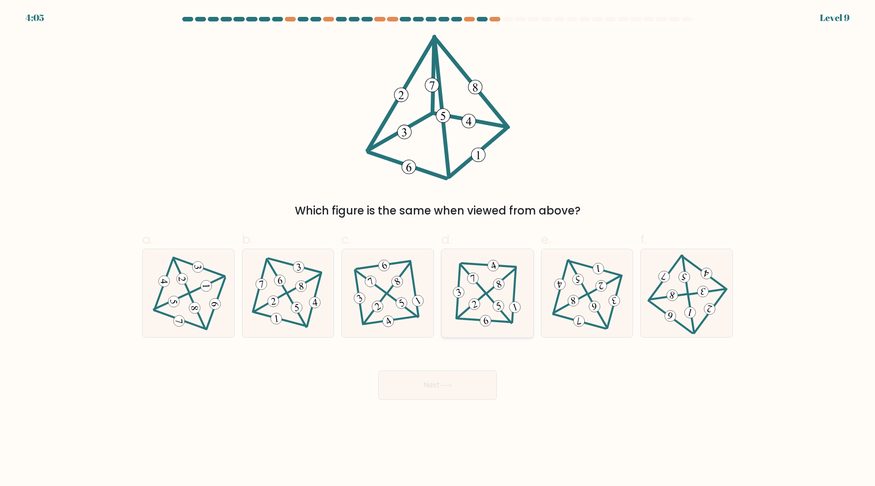
click at [516, 302] on 590 at bounding box center [515, 307] width 14 height 14
click at [438, 249] on input "d." at bounding box center [438, 246] width 0 height 6
radio input "true"
click at [456, 390] on button "Next" at bounding box center [437, 384] width 119 height 29
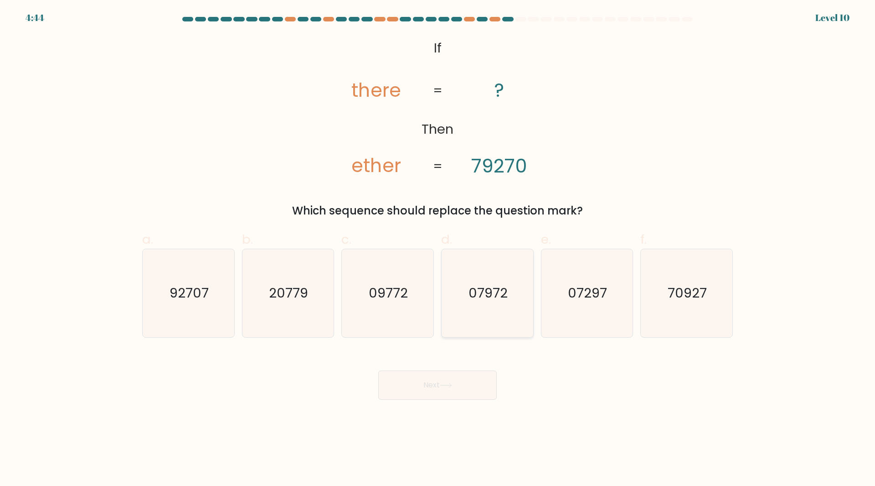
click at [498, 310] on icon "07972" at bounding box center [488, 293] width 88 height 88
click at [438, 249] on input "d. 07972" at bounding box center [438, 246] width 0 height 6
radio input "true"
click at [188, 295] on text "92707" at bounding box center [189, 293] width 39 height 18
click at [438, 249] on input "a. 92707" at bounding box center [438, 246] width 0 height 6
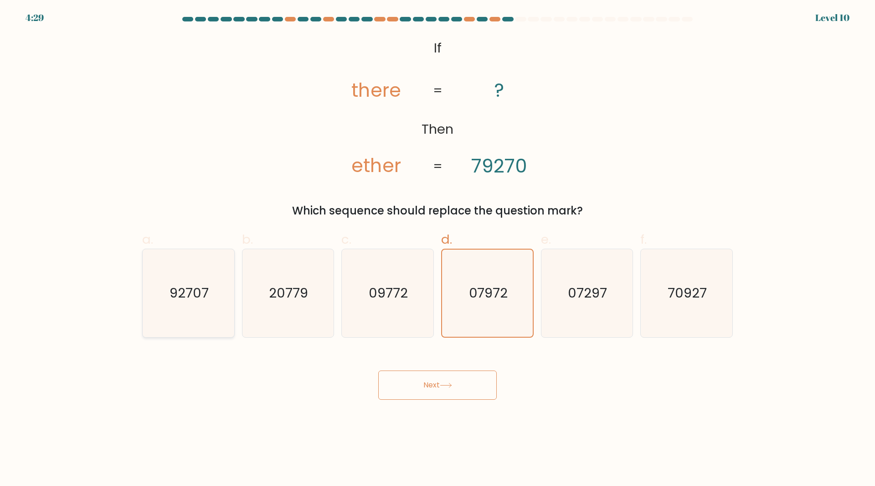
radio input "true"
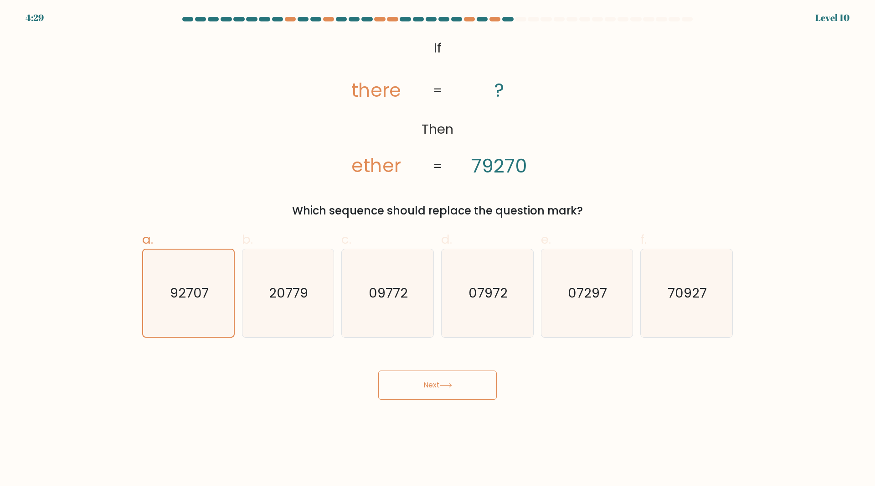
click at [445, 384] on icon at bounding box center [446, 385] width 12 height 5
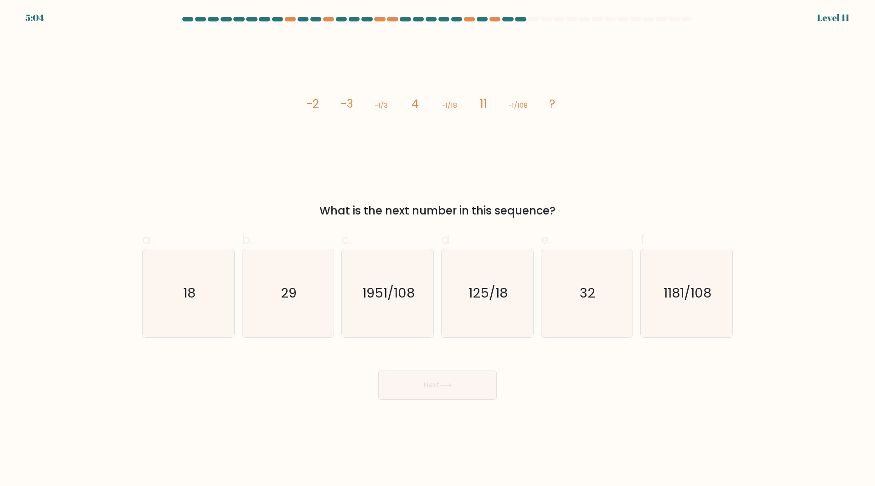
click at [344, 105] on tspan "-3" at bounding box center [347, 104] width 12 height 16
click at [348, 105] on tspan "-3" at bounding box center [347, 104] width 12 height 16
click at [384, 157] on icon "image/svg+xml -2 -3 -1/3 4 -1/18 11 -1/108 ?" at bounding box center [438, 108] width 274 height 146
click at [586, 310] on icon "32" at bounding box center [587, 293] width 88 height 88
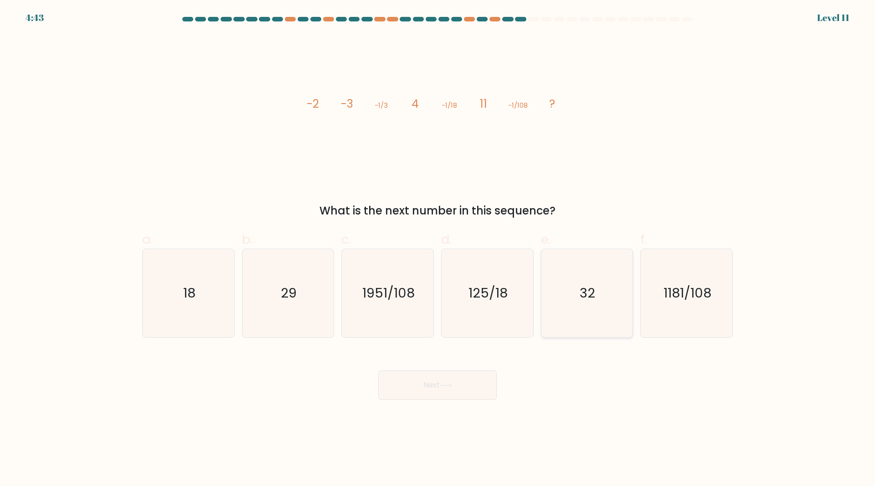
click at [438, 249] on input "e. 32" at bounding box center [438, 246] width 0 height 6
radio input "true"
click at [450, 385] on icon at bounding box center [445, 385] width 11 height 4
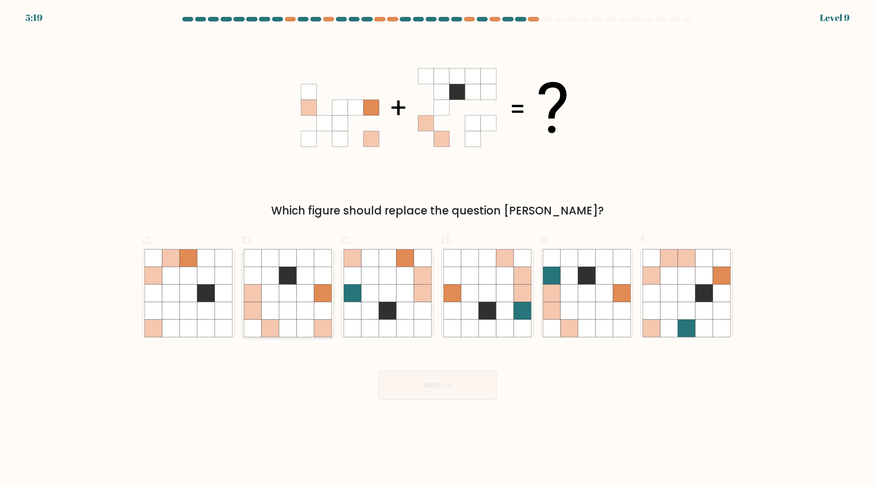
click at [281, 315] on icon at bounding box center [287, 310] width 17 height 17
click at [438, 249] on input "b." at bounding box center [438, 246] width 0 height 6
radio input "true"
click at [429, 380] on button "Next" at bounding box center [437, 384] width 119 height 29
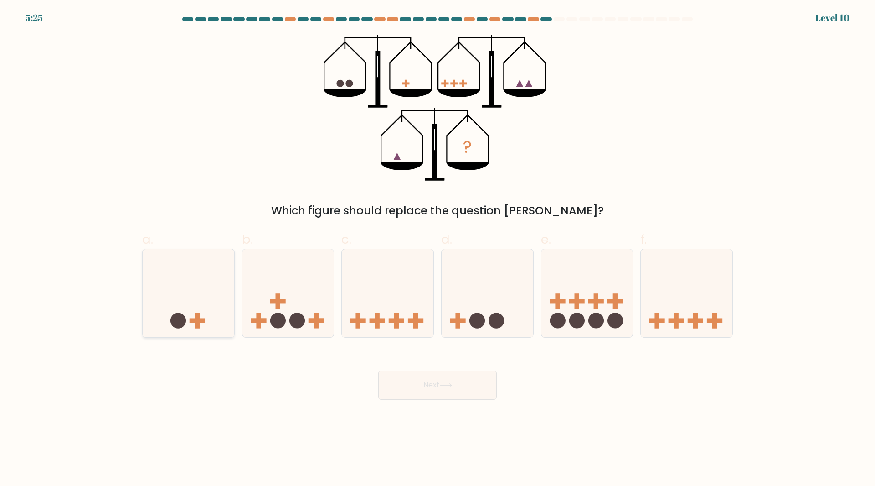
click at [180, 308] on icon at bounding box center [189, 293] width 92 height 76
click at [438, 249] on input "a." at bounding box center [438, 246] width 0 height 6
radio input "true"
click at [459, 385] on button "Next" at bounding box center [437, 384] width 119 height 29
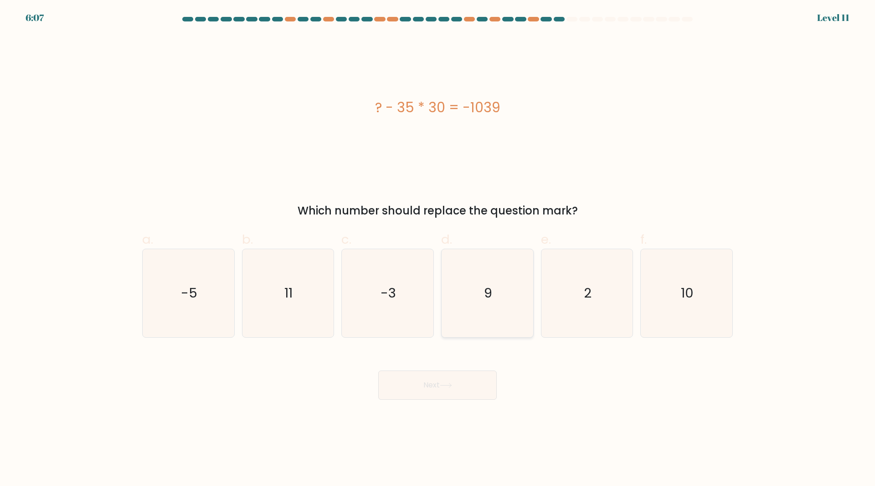
click at [499, 282] on icon "9" at bounding box center [488, 293] width 88 height 88
click at [438, 249] on input "d. 9" at bounding box center [438, 246] width 0 height 6
radio input "true"
click at [573, 274] on icon "2" at bounding box center [587, 293] width 88 height 88
click at [438, 249] on input "e. 2" at bounding box center [438, 246] width 0 height 6
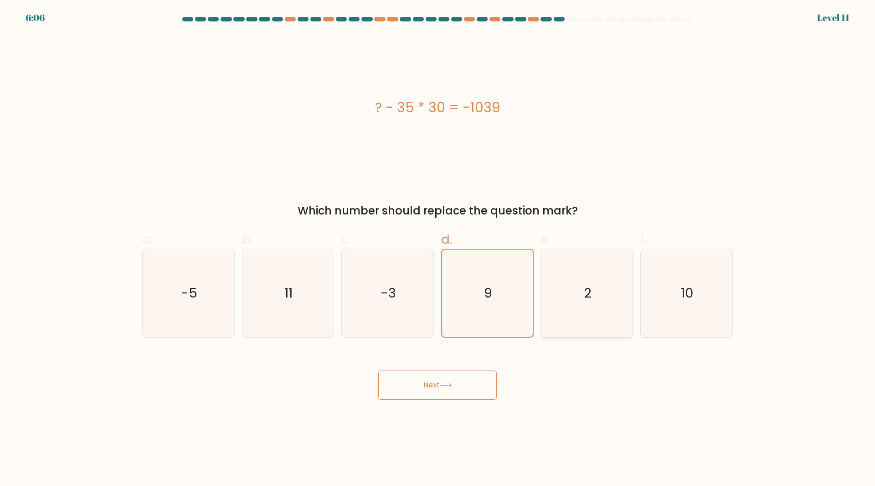
radio input "true"
click at [683, 279] on icon "10" at bounding box center [687, 293] width 88 height 88
click at [438, 249] on input "f. 10" at bounding box center [438, 246] width 0 height 6
radio input "true"
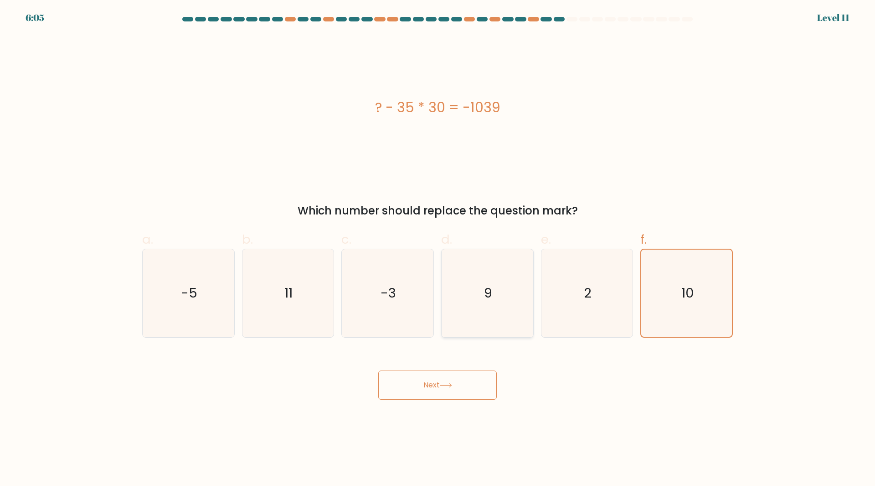
click at [471, 272] on icon "9" at bounding box center [488, 293] width 88 height 88
click at [438, 249] on input "d. 9" at bounding box center [438, 246] width 0 height 6
radio input "true"
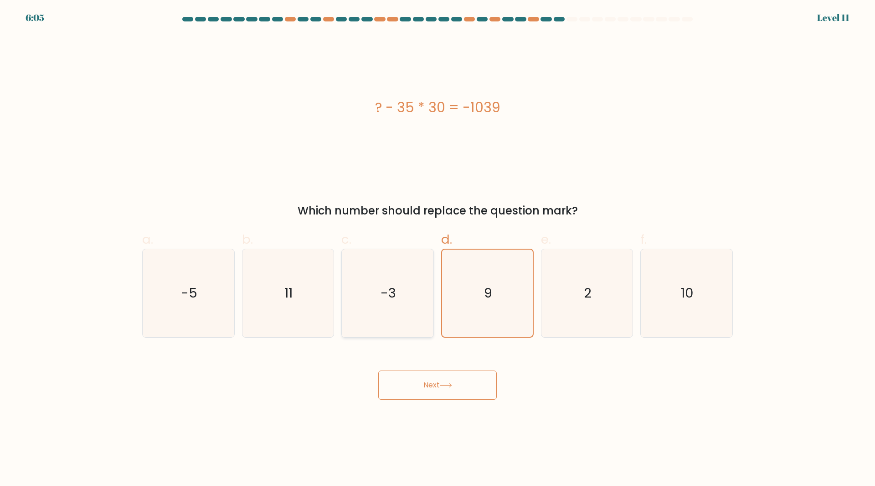
click at [394, 267] on icon "-3" at bounding box center [388, 293] width 88 height 88
click at [438, 249] on input "c. -3" at bounding box center [438, 246] width 0 height 6
radio input "true"
click at [293, 269] on icon "11" at bounding box center [288, 293] width 88 height 88
click at [438, 249] on input "b. 11" at bounding box center [438, 246] width 0 height 6
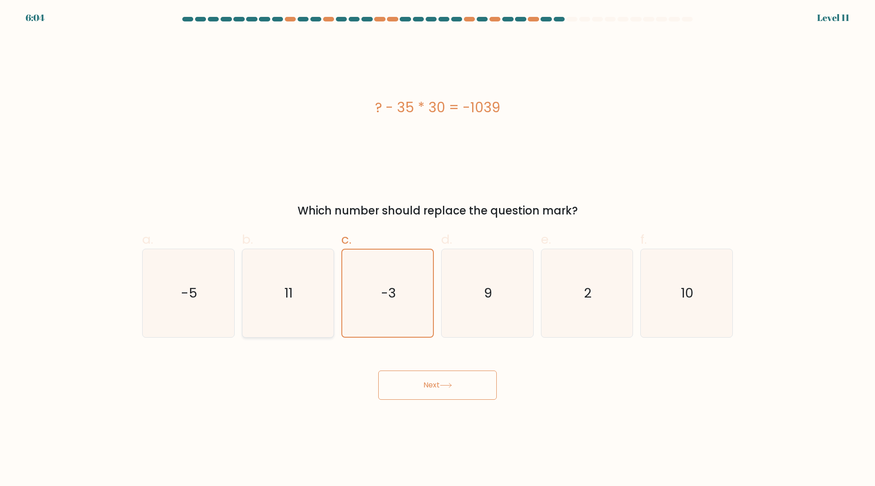
radio input "true"
click at [367, 276] on icon "-3" at bounding box center [388, 293] width 88 height 88
click at [438, 249] on input "c. -3" at bounding box center [438, 246] width 0 height 6
radio input "true"
click at [448, 383] on icon at bounding box center [446, 385] width 12 height 5
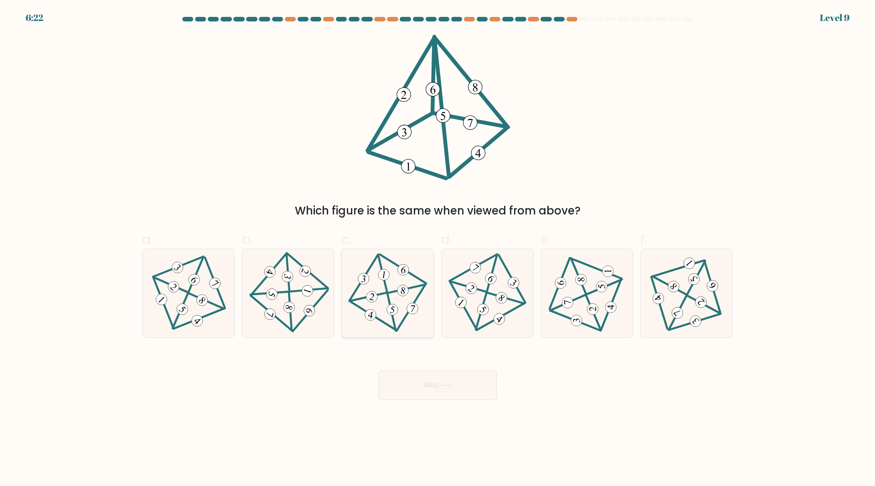
click at [418, 290] on icon at bounding box center [388, 293] width 72 height 70
click at [438, 249] on input "c." at bounding box center [438, 246] width 0 height 6
radio input "true"
click at [624, 298] on div at bounding box center [587, 292] width 93 height 89
click at [438, 249] on input "e." at bounding box center [438, 246] width 0 height 6
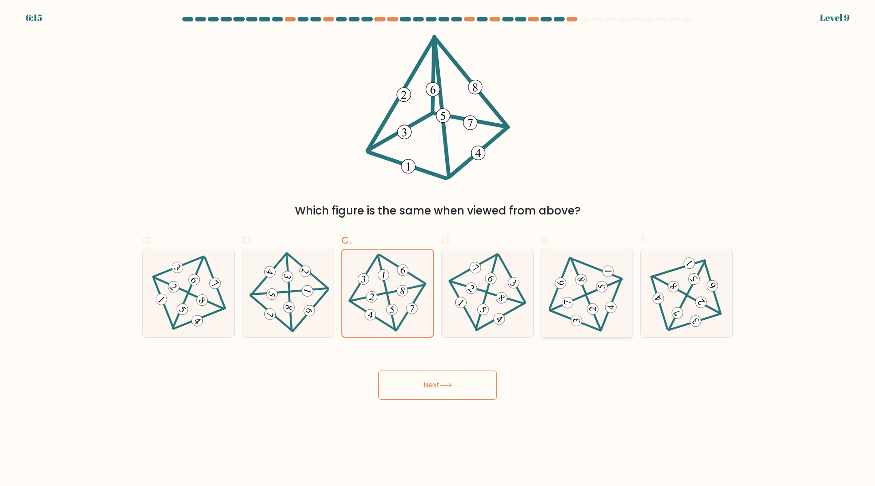
radio input "true"
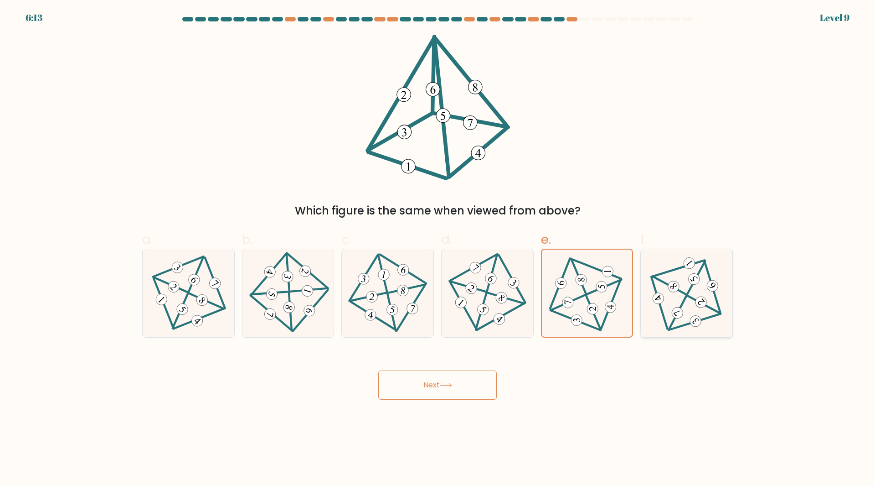
click at [694, 315] on icon at bounding box center [687, 293] width 72 height 70
click at [438, 249] on input "f." at bounding box center [438, 246] width 0 height 6
radio input "true"
click at [173, 299] on icon at bounding box center [189, 293] width 72 height 70
click at [438, 249] on input "a." at bounding box center [438, 246] width 0 height 6
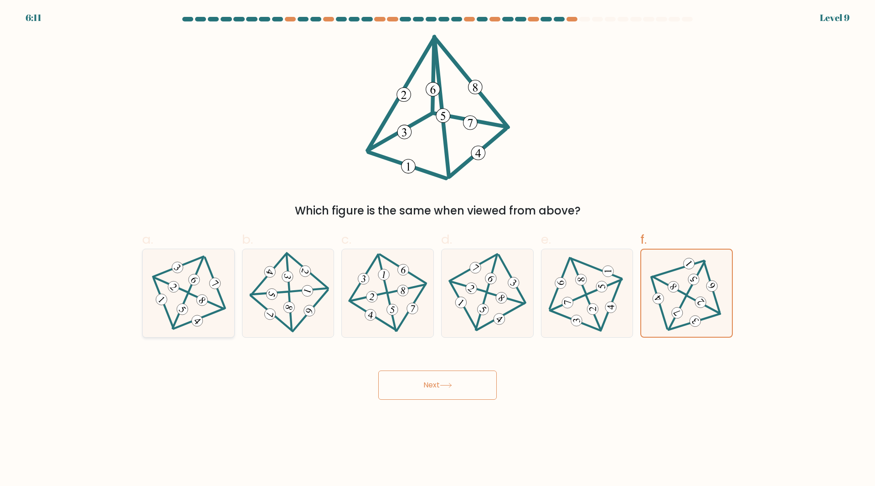
radio input "true"
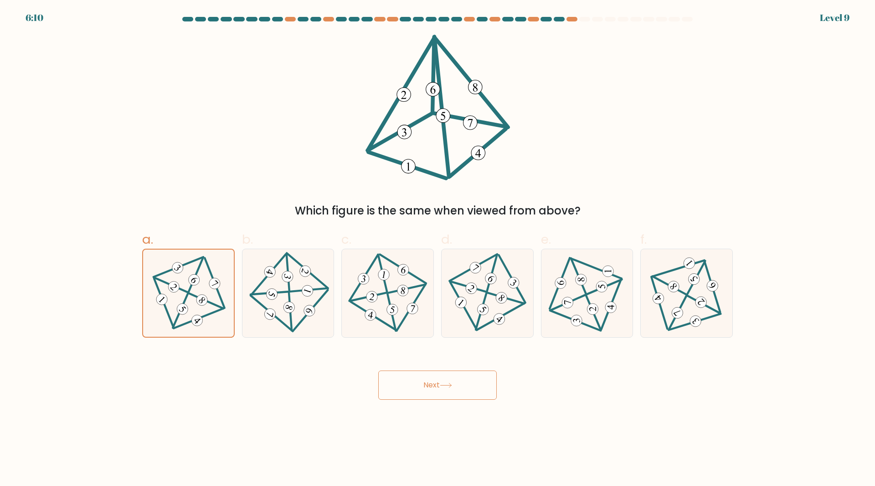
click at [451, 383] on icon at bounding box center [446, 385] width 12 height 5
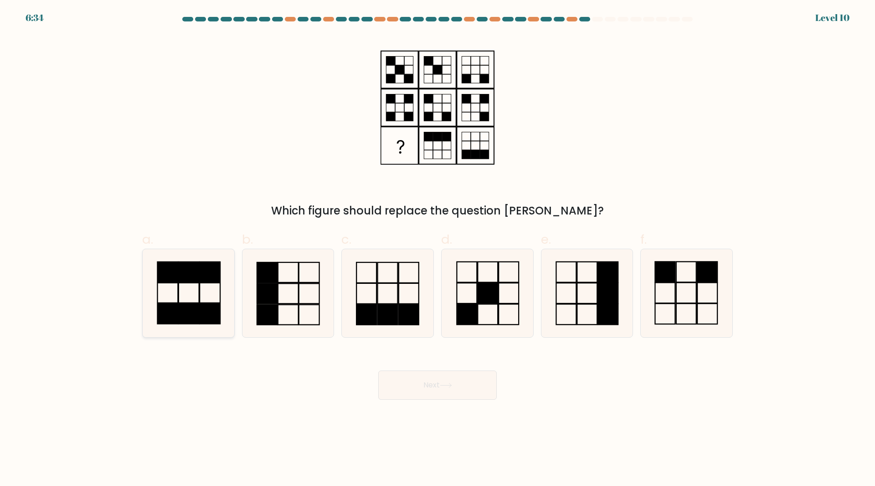
click at [216, 295] on icon at bounding box center [189, 293] width 88 height 88
click at [438, 249] on input "a." at bounding box center [438, 246] width 0 height 6
radio input "true"
click at [436, 388] on button "Next" at bounding box center [437, 384] width 119 height 29
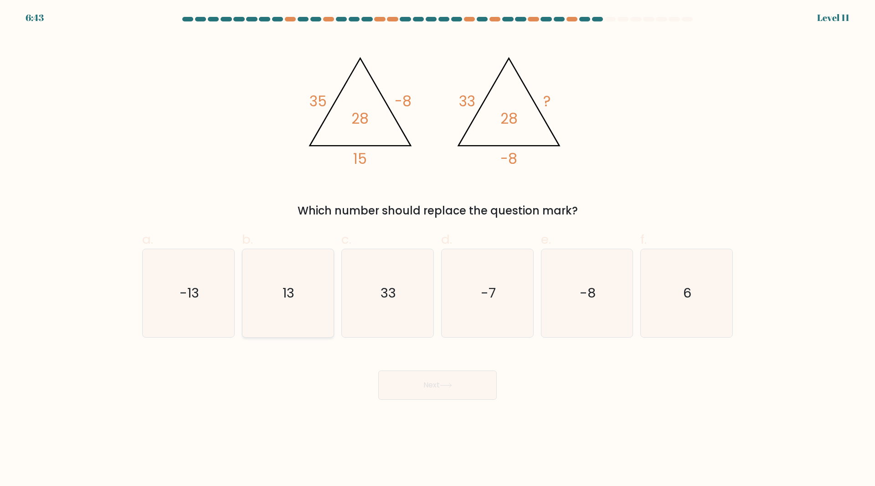
click at [274, 298] on icon "13" at bounding box center [288, 293] width 88 height 88
click at [438, 249] on input "b. 13" at bounding box center [438, 246] width 0 height 6
radio input "true"
click at [463, 377] on button "Next" at bounding box center [437, 384] width 119 height 29
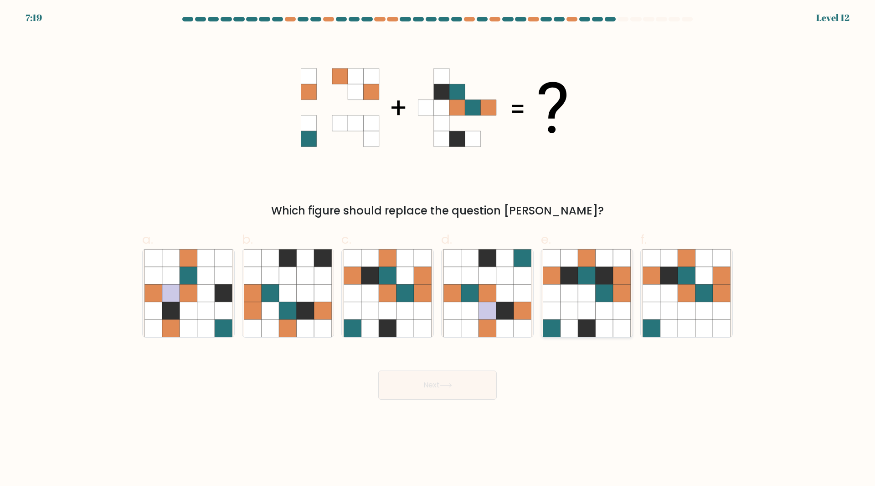
click at [576, 298] on icon at bounding box center [569, 292] width 17 height 17
click at [438, 249] on input "e." at bounding box center [438, 246] width 0 height 6
radio input "true"
click at [467, 380] on button "Next" at bounding box center [437, 384] width 119 height 29
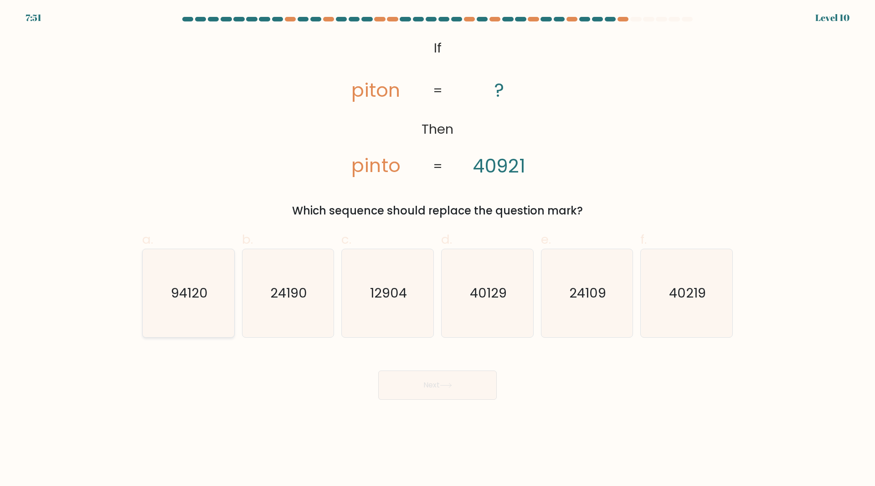
drag, startPoint x: 191, startPoint y: 310, endPoint x: 206, endPoint y: 310, distance: 14.6
click at [192, 310] on icon "94120" at bounding box center [189, 293] width 88 height 88
click at [438, 249] on input "a. 94120" at bounding box center [438, 246] width 0 height 6
radio input "true"
click at [506, 304] on icon "40129" at bounding box center [488, 293] width 88 height 88
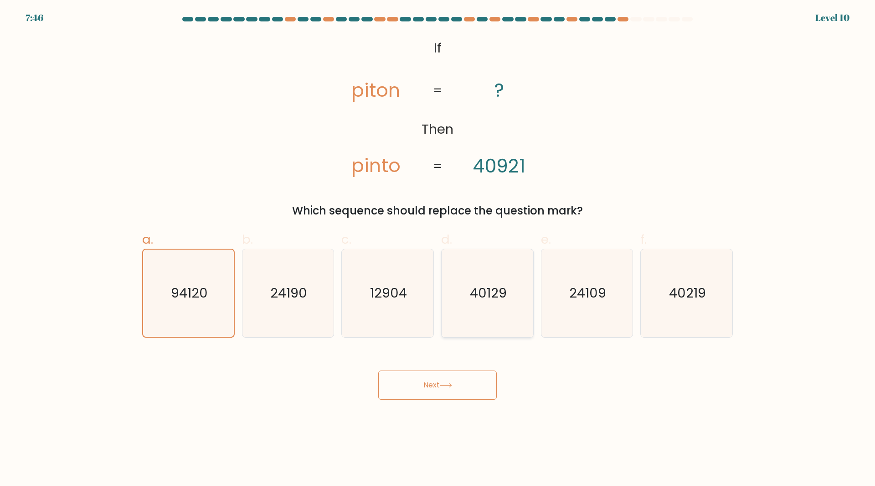
click at [438, 249] on input "d. 40129" at bounding box center [438, 246] width 0 height 6
radio input "true"
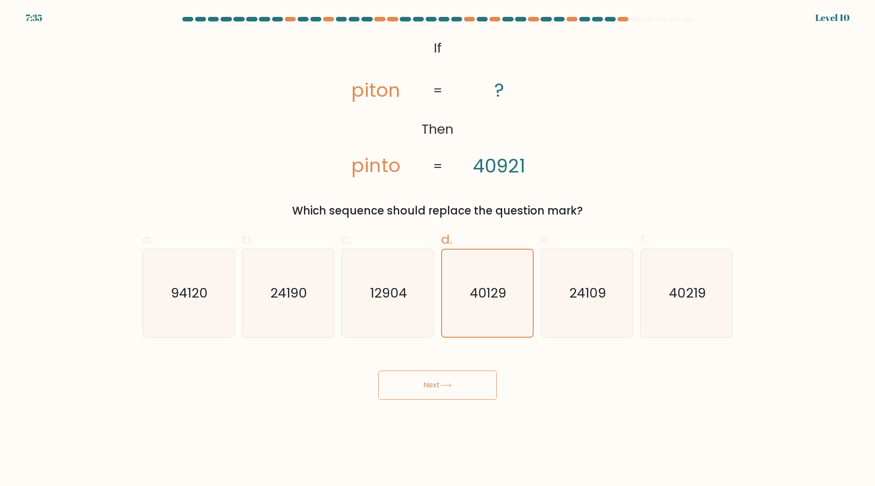
click at [472, 384] on button "Next" at bounding box center [437, 384] width 119 height 29
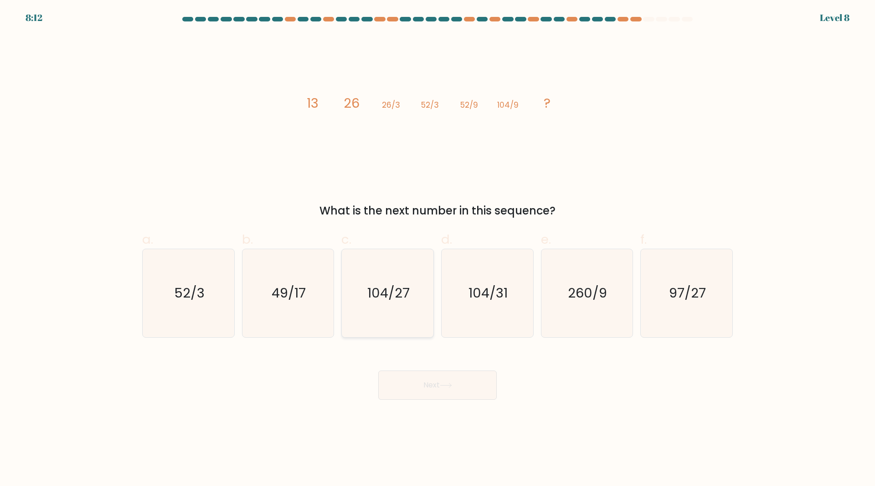
drag, startPoint x: 395, startPoint y: 305, endPoint x: 408, endPoint y: 306, distance: 13.3
click at [396, 305] on icon "104/27" at bounding box center [388, 293] width 88 height 88
click at [438, 249] on input "c. 104/27" at bounding box center [438, 246] width 0 height 6
radio input "true"
click at [455, 379] on button "Next" at bounding box center [437, 384] width 119 height 29
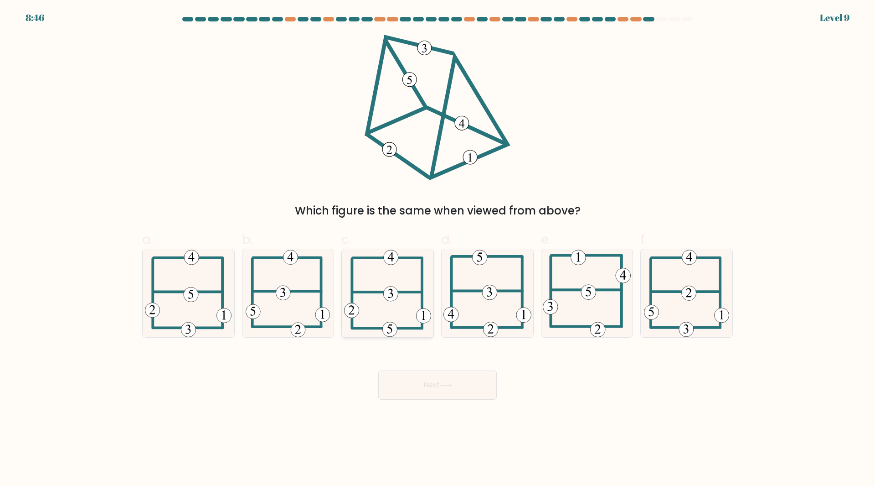
drag, startPoint x: 275, startPoint y: 316, endPoint x: 367, endPoint y: 327, distance: 93.1
click at [275, 316] on icon at bounding box center [288, 293] width 84 height 88
click at [438, 249] on input "b." at bounding box center [438, 246] width 0 height 6
radio input "true"
click at [456, 388] on button "Next" at bounding box center [437, 384] width 119 height 29
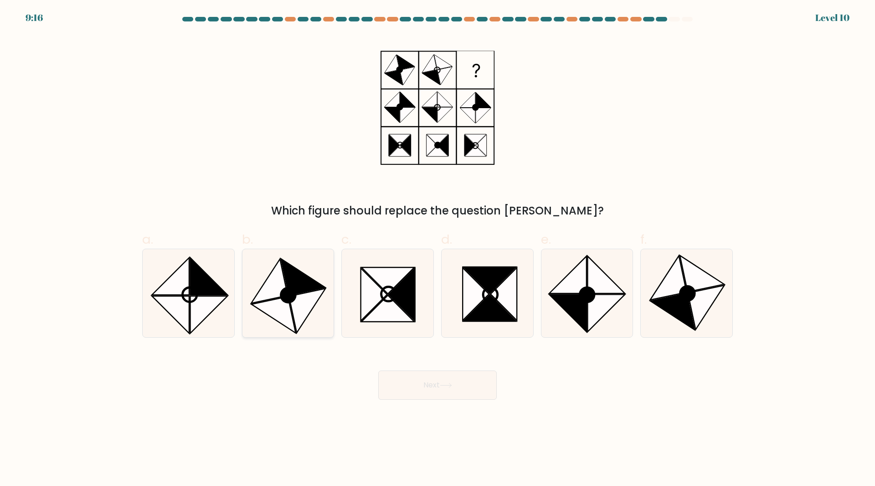
click at [290, 299] on icon at bounding box center [288, 295] width 15 height 15
click at [438, 249] on input "b." at bounding box center [438, 246] width 0 height 6
radio input "true"
click at [434, 378] on button "Next" at bounding box center [437, 384] width 119 height 29
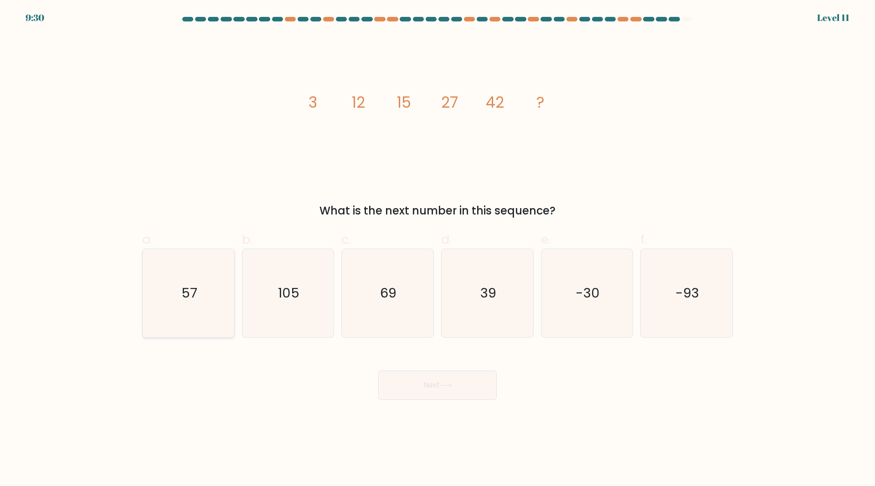
click at [194, 282] on icon "57" at bounding box center [189, 293] width 88 height 88
click at [438, 249] on input "a. 57" at bounding box center [438, 246] width 0 height 6
radio input "true"
click at [425, 391] on button "Next" at bounding box center [437, 384] width 119 height 29
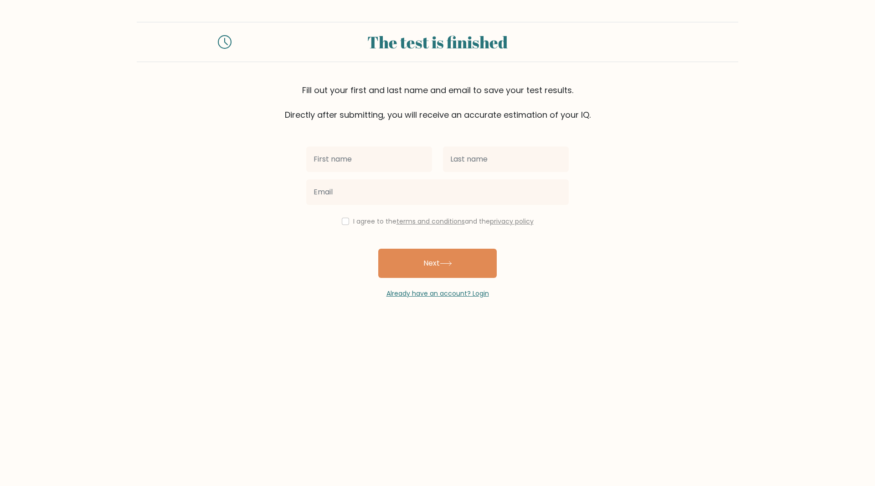
click at [406, 163] on input "text" at bounding box center [369, 159] width 126 height 26
type input "B"
type input "[PERSON_NAME]"
click at [457, 160] on input "text" at bounding box center [506, 159] width 126 height 26
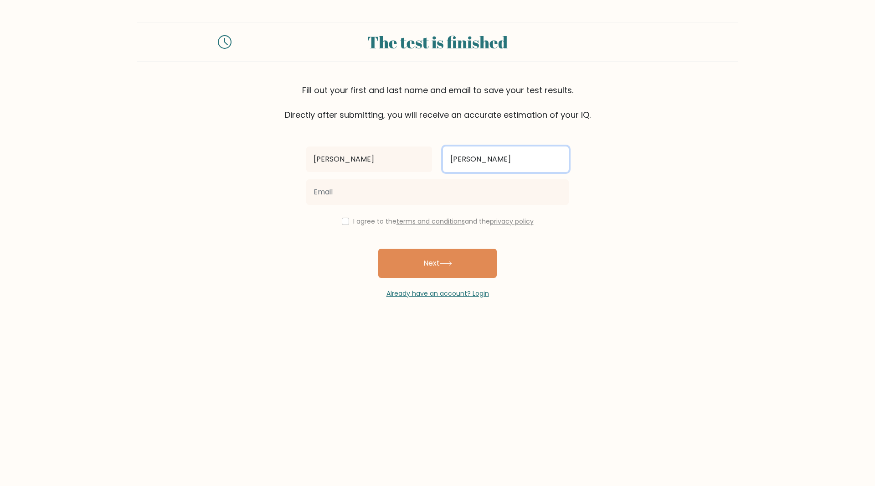
type input "Davies"
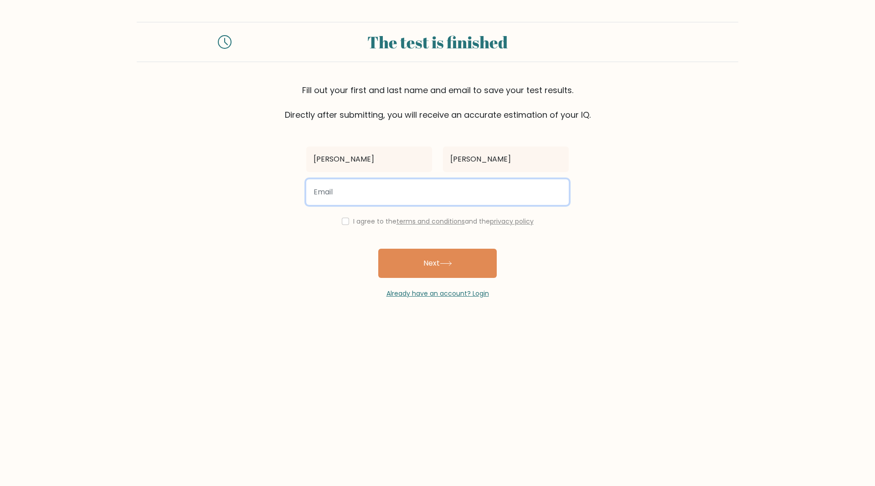
click at [425, 189] on input "email" at bounding box center [437, 192] width 263 height 26
type input "voiddemon550@gmail.com"
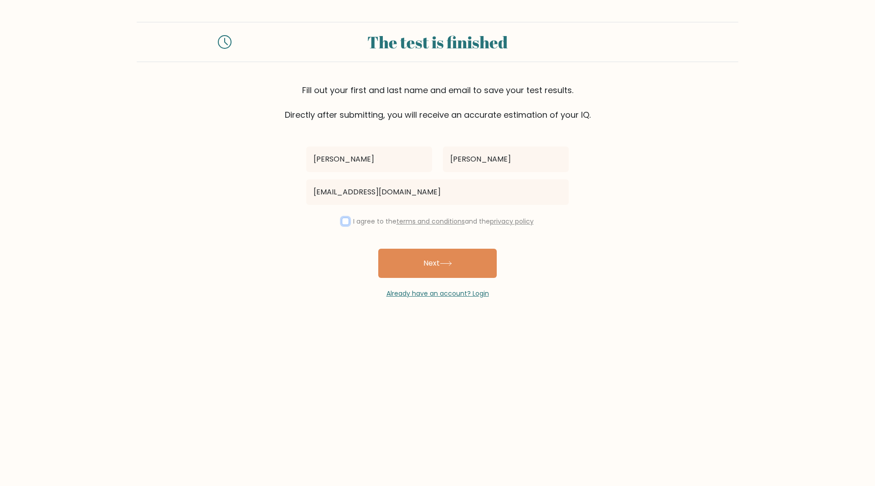
click at [344, 222] on input "checkbox" at bounding box center [345, 220] width 7 height 7
checkbox input "true"
click at [427, 257] on button "Next" at bounding box center [437, 262] width 119 height 29
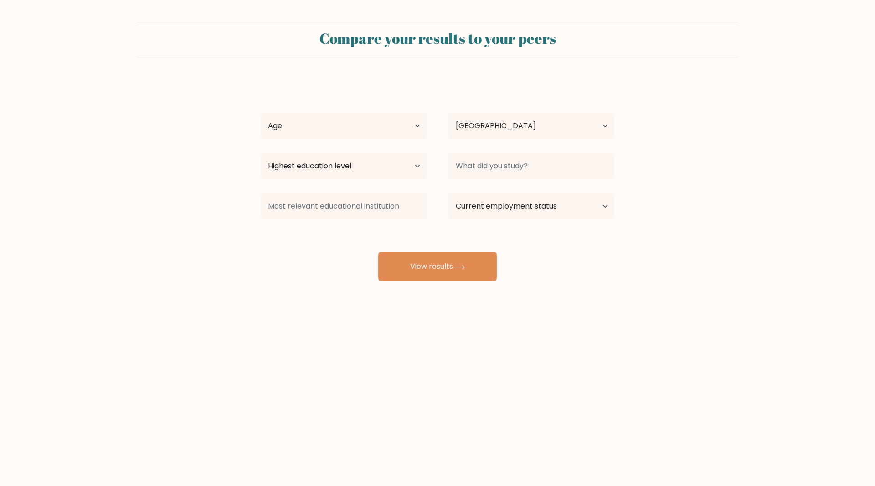
select select "GB"
click at [471, 255] on button "View results" at bounding box center [437, 266] width 119 height 29
click at [380, 124] on select "Age Under [DEMOGRAPHIC_DATA] [DEMOGRAPHIC_DATA] [DEMOGRAPHIC_DATA] [DEMOGRAPHIC…" at bounding box center [344, 126] width 166 height 26
select select "min_18"
click at [261, 113] on select "Age Under [DEMOGRAPHIC_DATA] [DEMOGRAPHIC_DATA] [DEMOGRAPHIC_DATA] [DEMOGRAPHIC…" at bounding box center [344, 126] width 166 height 26
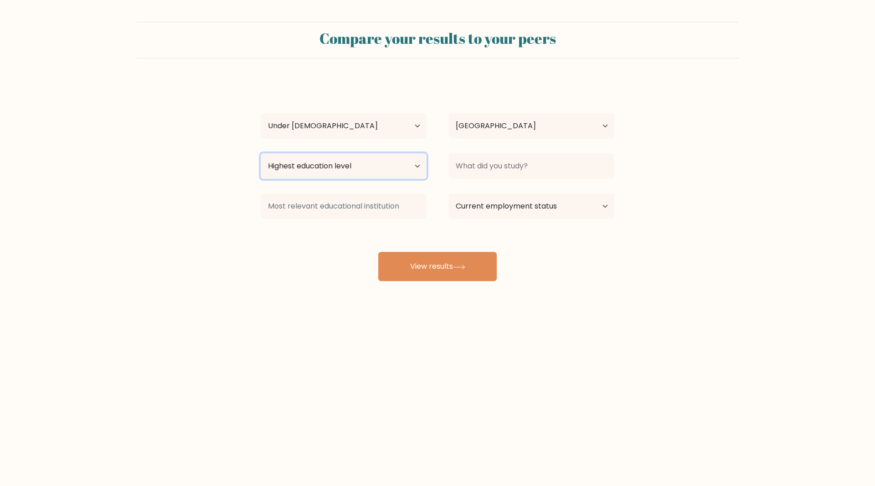
click at [408, 168] on select "Highest education level No schooling Primary Lower Secondary Upper Secondary Oc…" at bounding box center [344, 166] width 166 height 26
select select "upper_secondary"
click at [261, 153] on select "Highest education level No schooling Primary Lower Secondary Upper Secondary Oc…" at bounding box center [344, 166] width 166 height 26
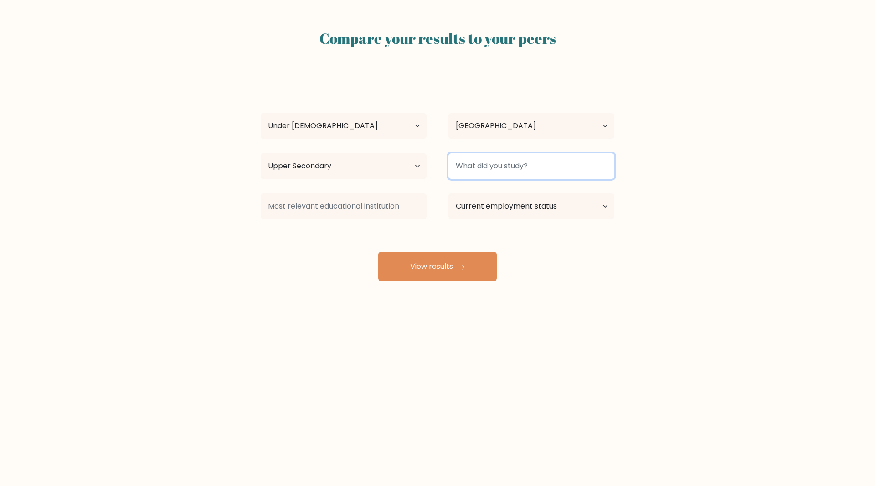
click at [507, 164] on input at bounding box center [532, 166] width 166 height 26
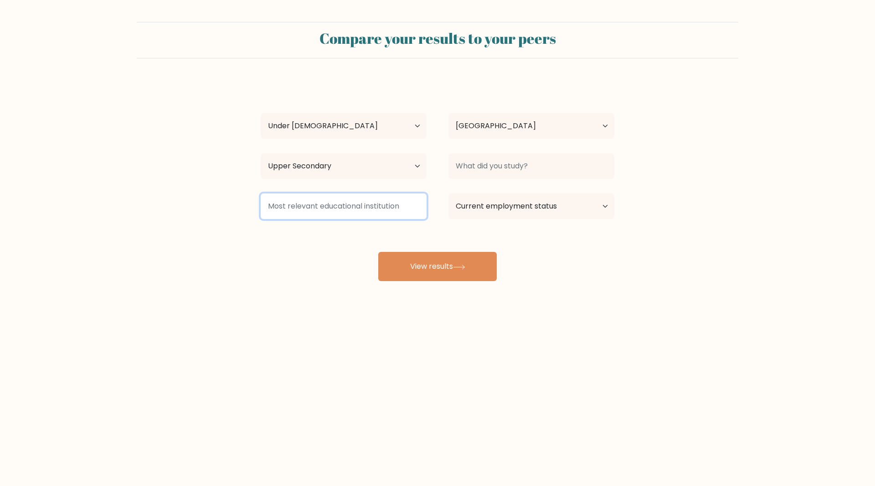
click at [398, 208] on input at bounding box center [344, 206] width 166 height 26
click at [515, 208] on select "Current employment status Employed Student Retired Other / prefer not to answer" at bounding box center [532, 206] width 166 height 26
select select "student"
click at [449, 193] on select "Current employment status Employed Student Retired Other / prefer not to answer" at bounding box center [532, 206] width 166 height 26
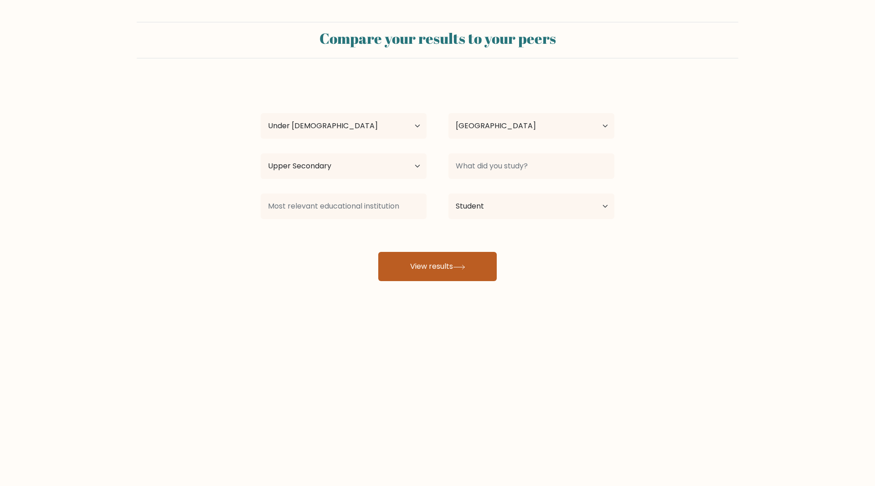
click at [427, 262] on button "View results" at bounding box center [437, 266] width 119 height 29
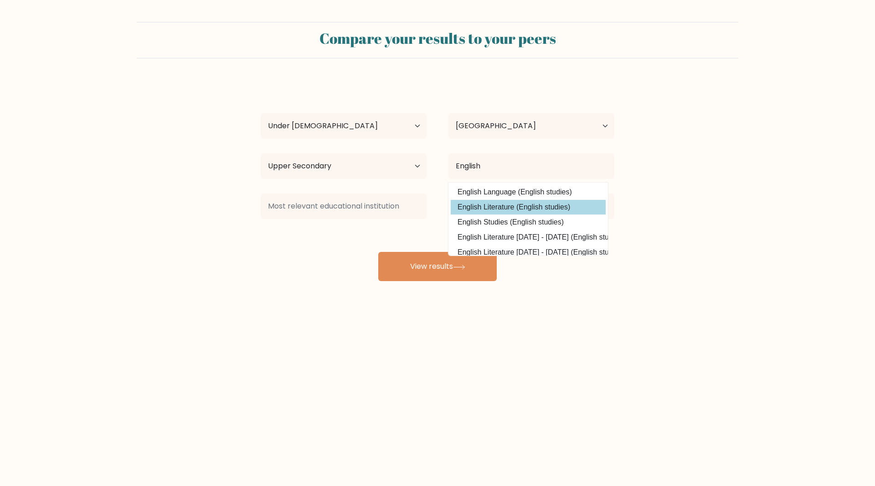
click at [514, 203] on option "English Literature (English studies)" at bounding box center [528, 207] width 155 height 15
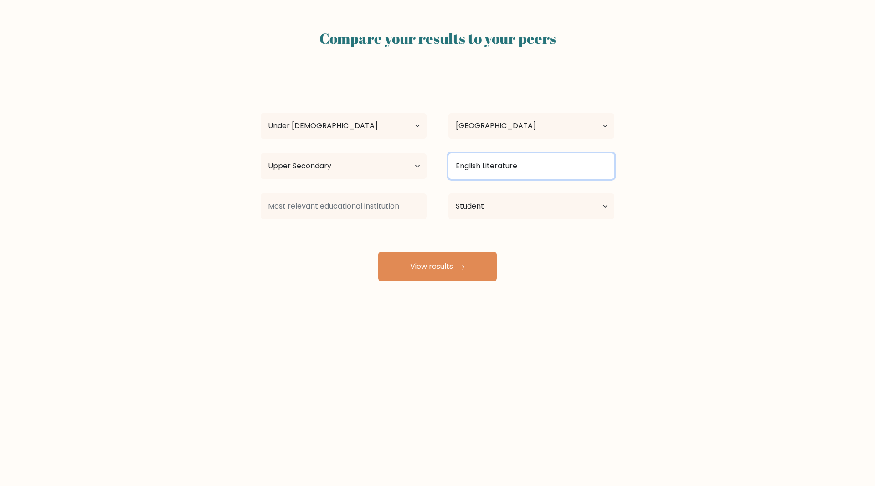
click at [542, 155] on input "English Literature" at bounding box center [532, 166] width 166 height 26
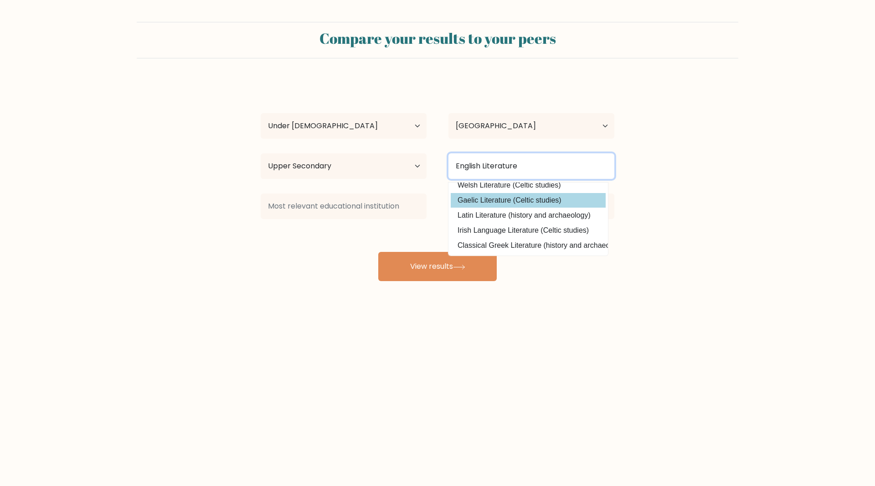
scroll to position [89, 0]
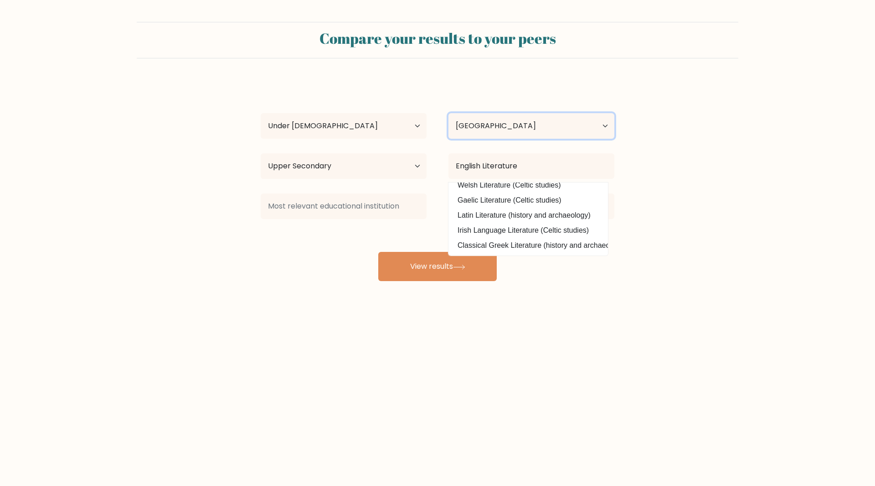
click at [597, 127] on select "Country Afghanistan Albania Algeria American Samoa Andorra Angola Anguilla Anta…" at bounding box center [532, 126] width 166 height 26
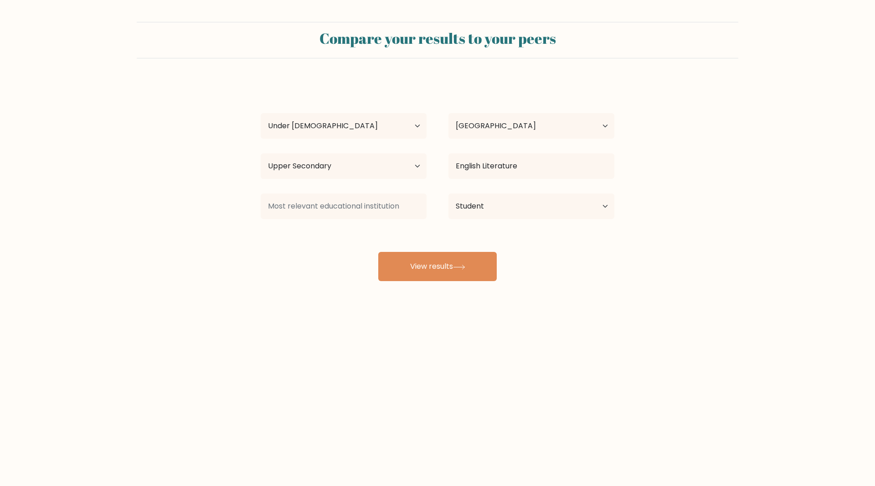
click at [702, 183] on form "Compare your results to your peers James Davies Age Under 18 years old 18-24 ye…" at bounding box center [437, 151] width 875 height 259
click at [543, 166] on input "English Literature" at bounding box center [532, 166] width 166 height 26
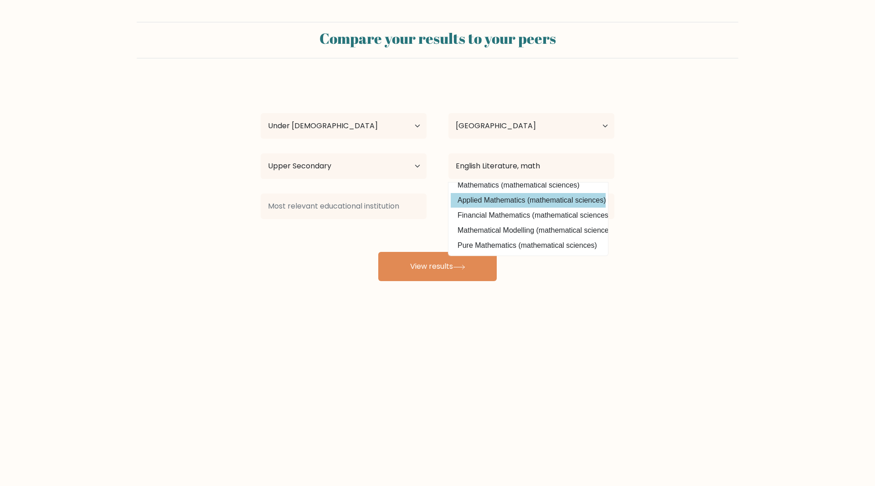
click at [581, 191] on div "James Davies Age Under 18 years old 18-24 years old 25-34 years old 35-44 years…" at bounding box center [437, 180] width 365 height 201
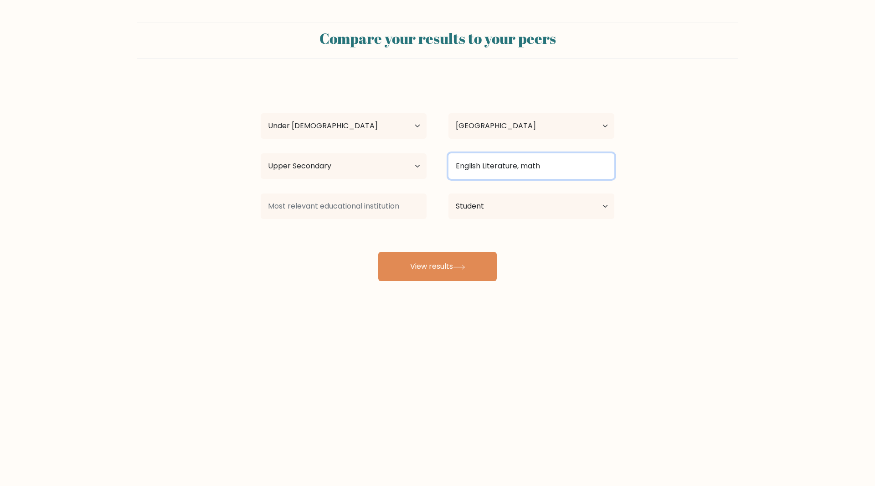
click at [567, 167] on input "English Literature, math" at bounding box center [532, 166] width 166 height 26
click at [558, 178] on input "English Literature, math" at bounding box center [532, 166] width 166 height 26
click at [547, 165] on input "English Literature, math" at bounding box center [532, 166] width 166 height 26
click at [535, 163] on input "English Literature, math" at bounding box center [532, 166] width 166 height 26
click at [542, 164] on input "English Literature, math" at bounding box center [532, 166] width 166 height 26
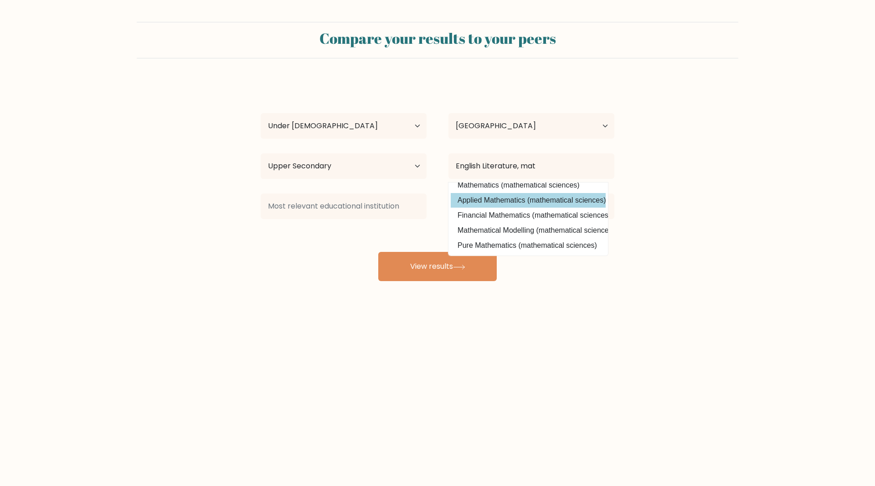
click at [522, 189] on div "James Davies Age Under 18 years old 18-24 years old 25-34 years old 35-44 years…" at bounding box center [437, 180] width 365 height 201
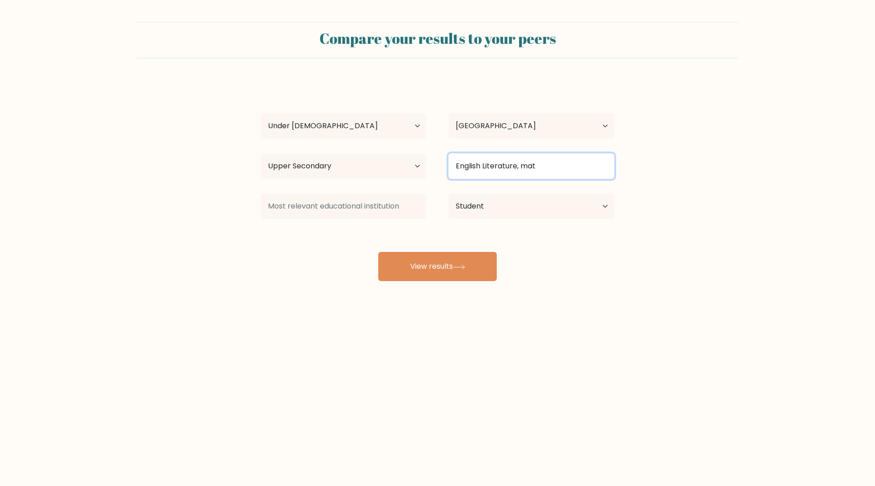
click at [542, 166] on input "English Literature, mat" at bounding box center [532, 166] width 166 height 26
type input "E"
type input "..."
click at [528, 255] on div "James Davies Age Under 18 years old 18-24 years old 25-34 years old 35-44 years…" at bounding box center [437, 180] width 365 height 201
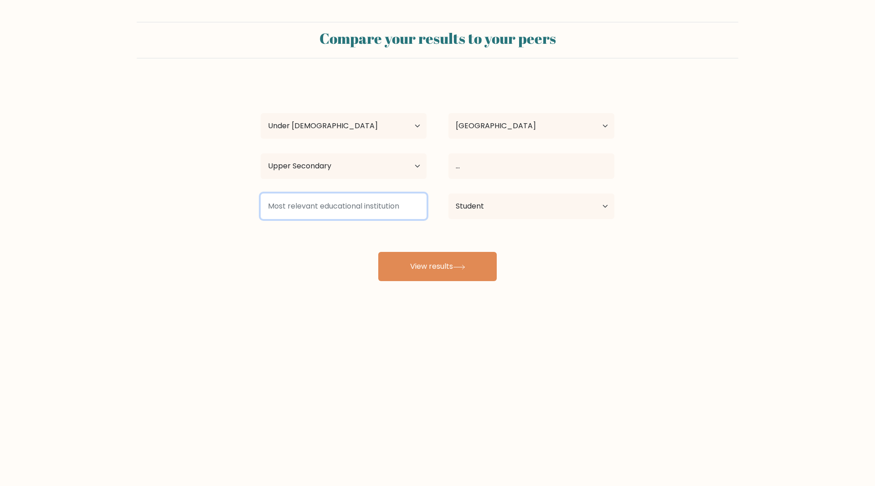
click at [320, 205] on input at bounding box center [344, 206] width 166 height 26
type input "/"
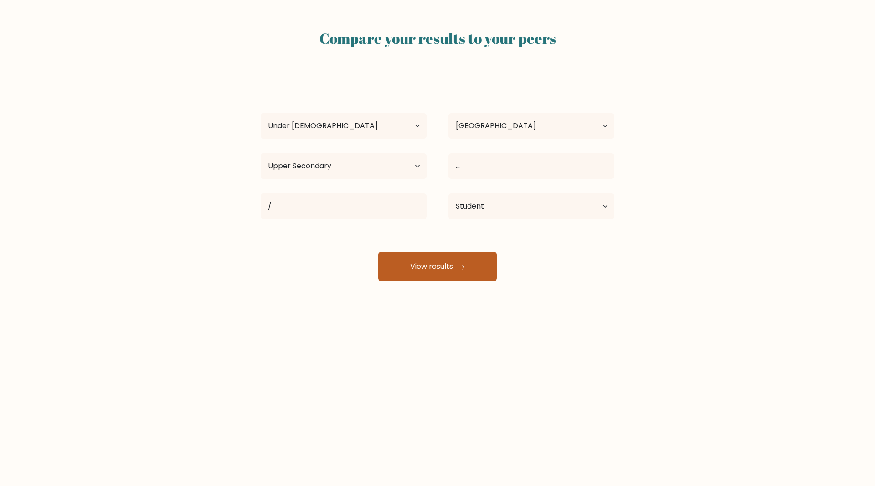
click at [444, 261] on button "View results" at bounding box center [437, 266] width 119 height 29
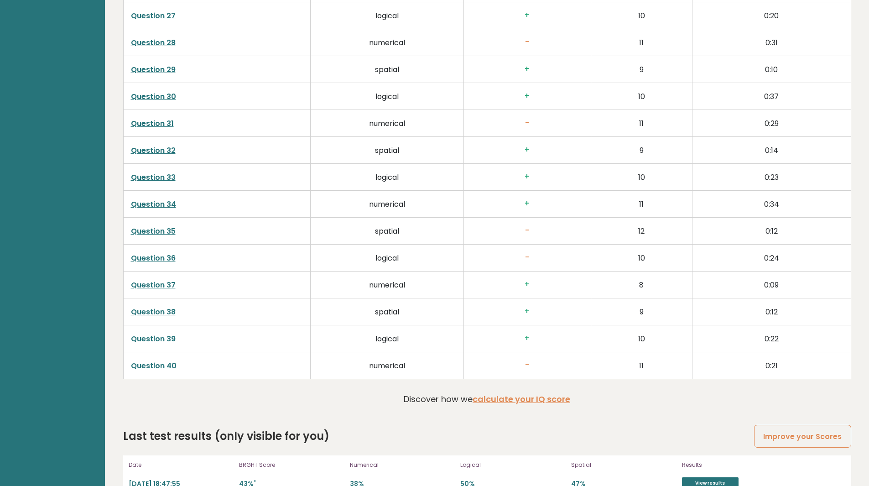
scroll to position [2260, 0]
